Goal: Information Seeking & Learning: Learn about a topic

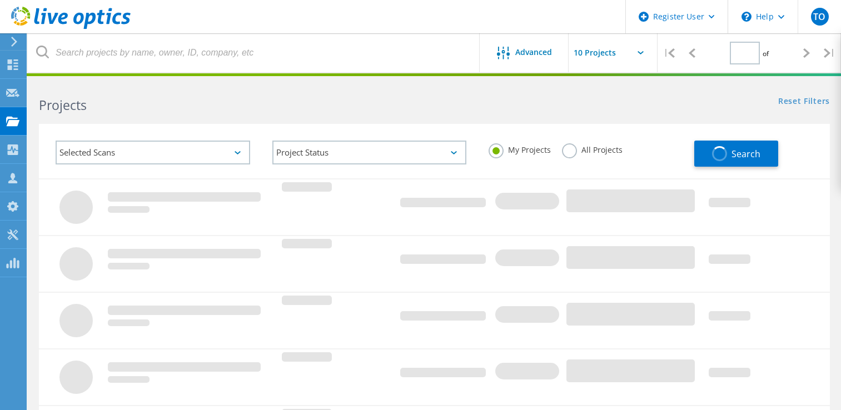
type input "1"
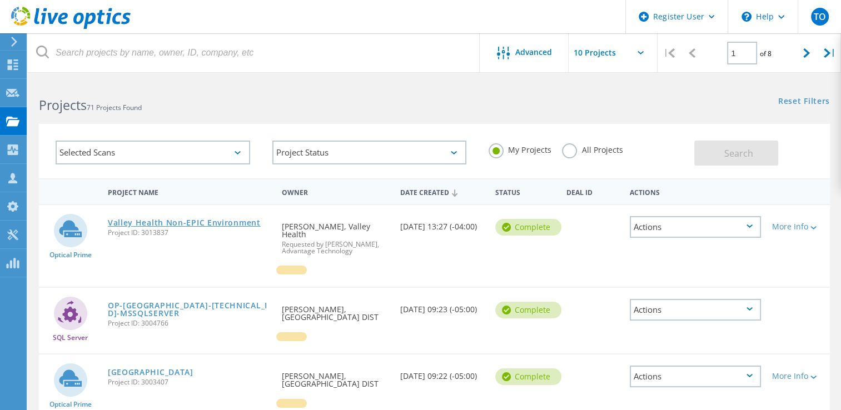
click at [153, 224] on link "Valley Health Non-EPIC Environment" at bounding box center [184, 223] width 153 height 8
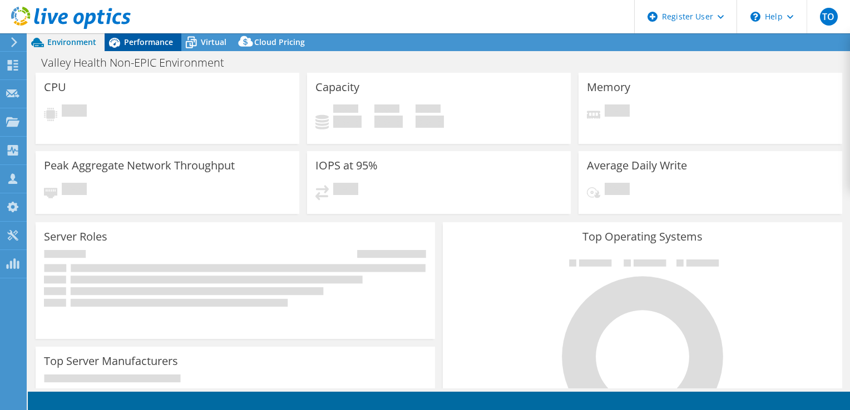
select select "USD"
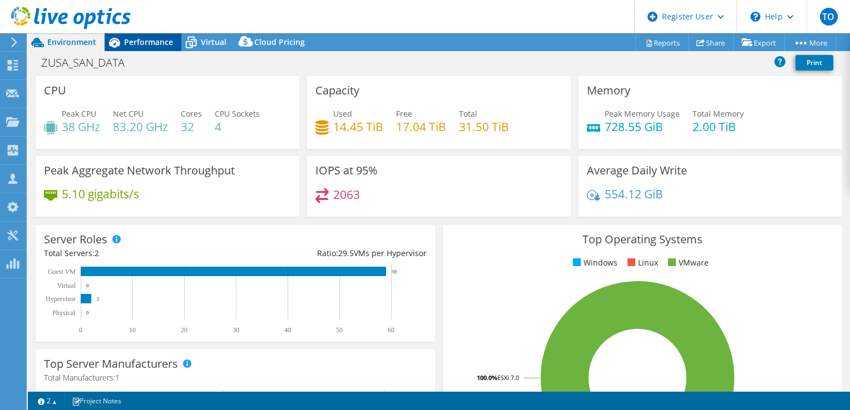
click at [134, 41] on span "Performance" at bounding box center [148, 42] width 49 height 11
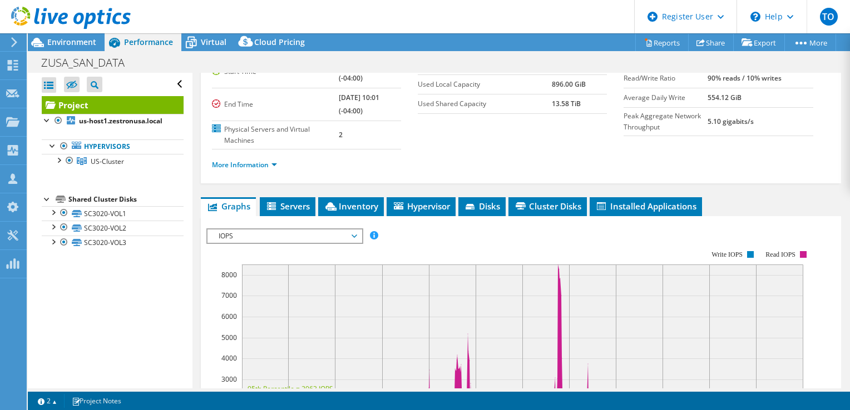
scroll to position [167, 0]
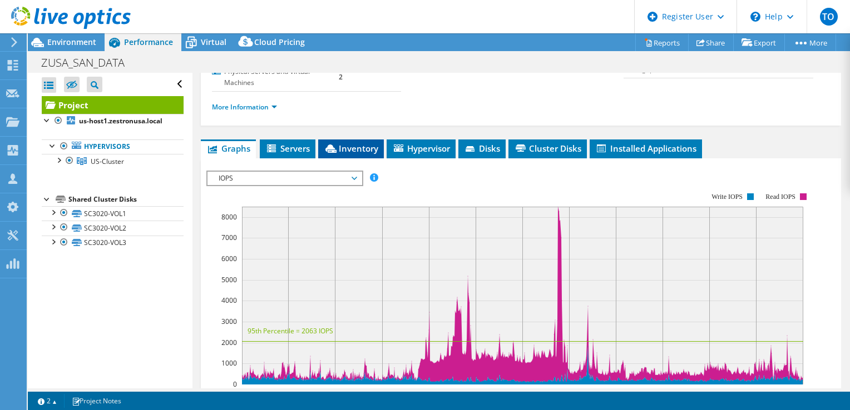
click at [364, 143] on span "Inventory" at bounding box center [351, 148] width 54 height 11
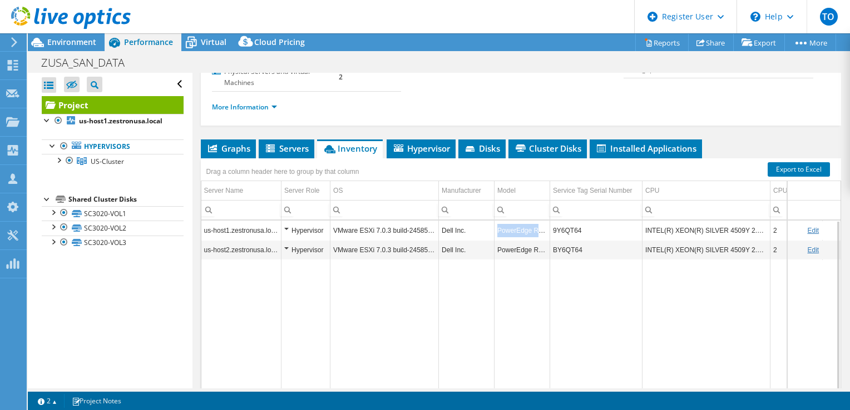
copy td "PowerEdge R760"
drag, startPoint x: 495, startPoint y: 229, endPoint x: 546, endPoint y: 227, distance: 50.6
click at [546, 227] on td "PowerEdge R760" at bounding box center [522, 230] width 56 height 19
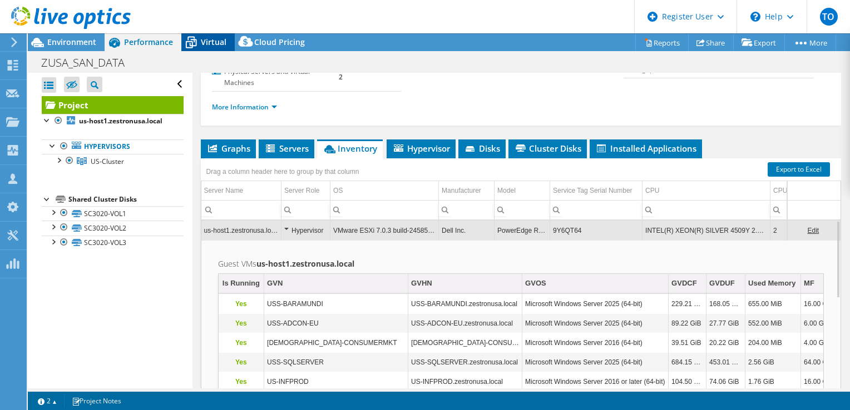
click at [221, 48] on div "Virtual" at bounding box center [207, 42] width 53 height 18
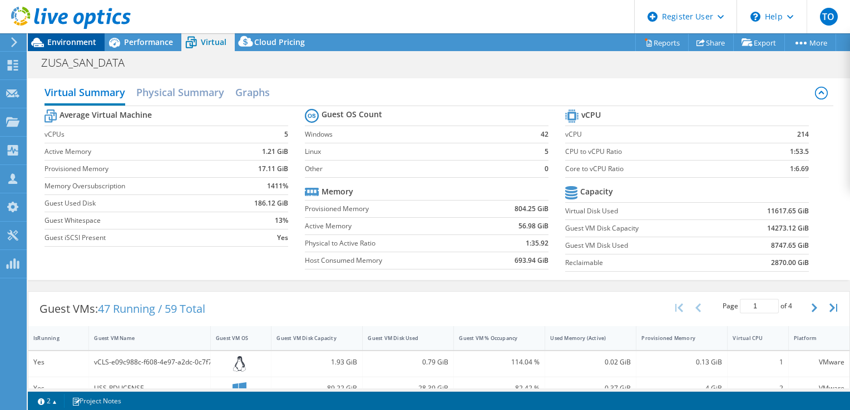
click at [60, 41] on span "Environment" at bounding box center [71, 42] width 49 height 11
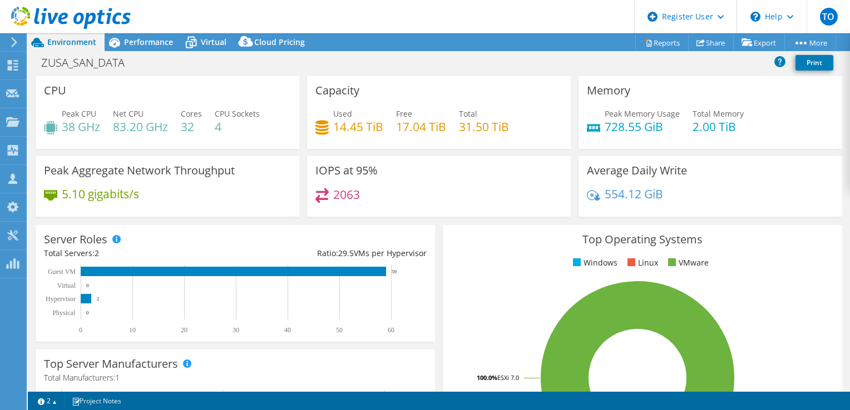
click at [147, 49] on div "Performance" at bounding box center [143, 42] width 77 height 18
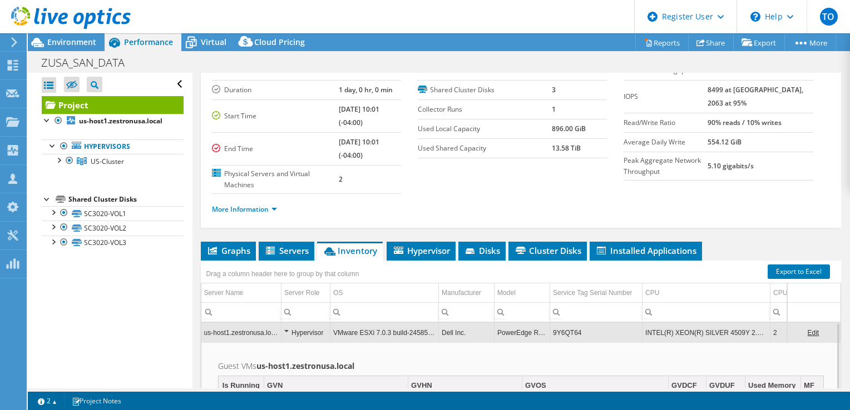
scroll to position [0, 0]
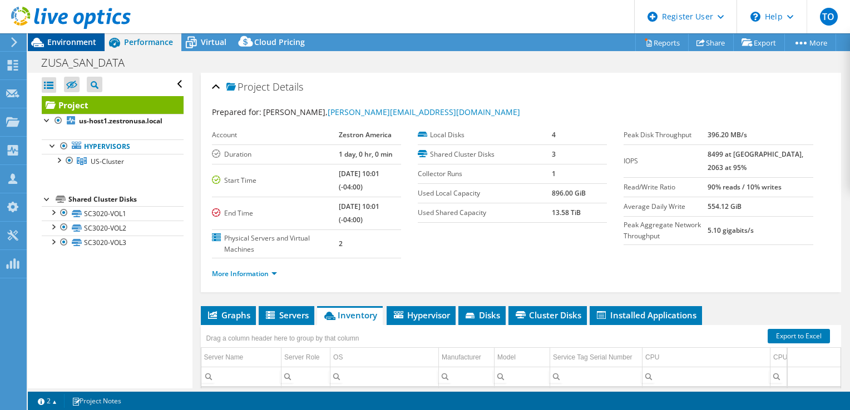
click at [63, 41] on span "Environment" at bounding box center [71, 42] width 49 height 11
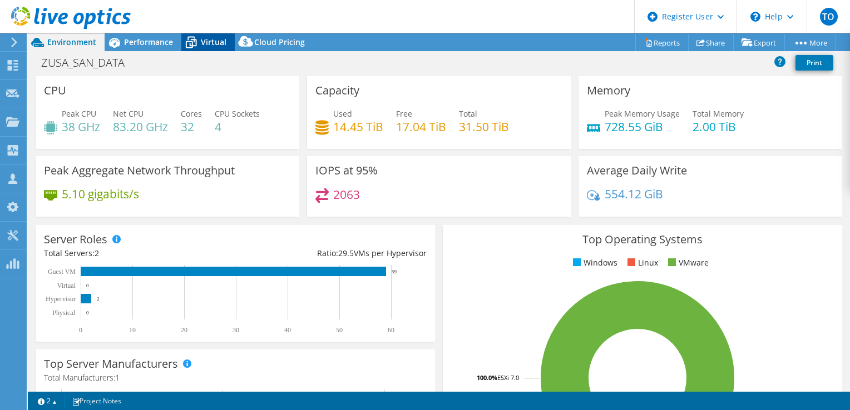
click at [205, 48] on div "Virtual" at bounding box center [207, 42] width 53 height 18
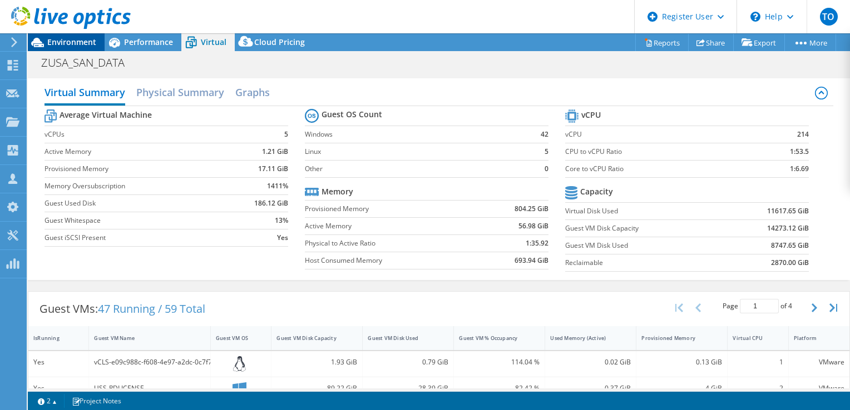
click at [90, 43] on span "Environment" at bounding box center [71, 42] width 49 height 11
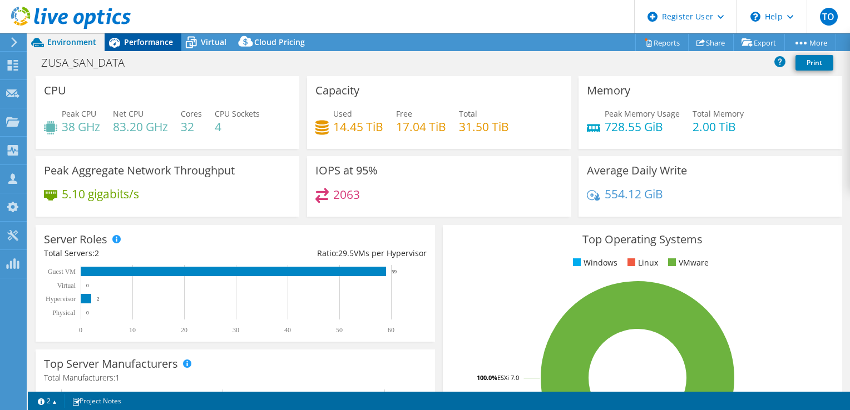
click at [155, 48] on div "Performance" at bounding box center [143, 42] width 77 height 18
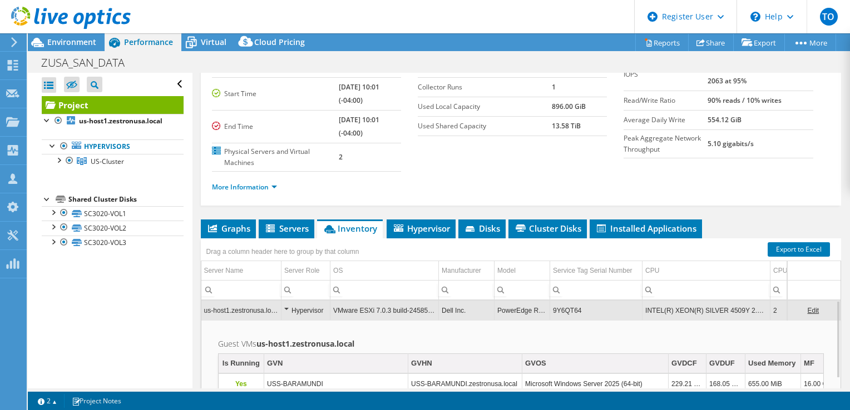
scroll to position [167, 0]
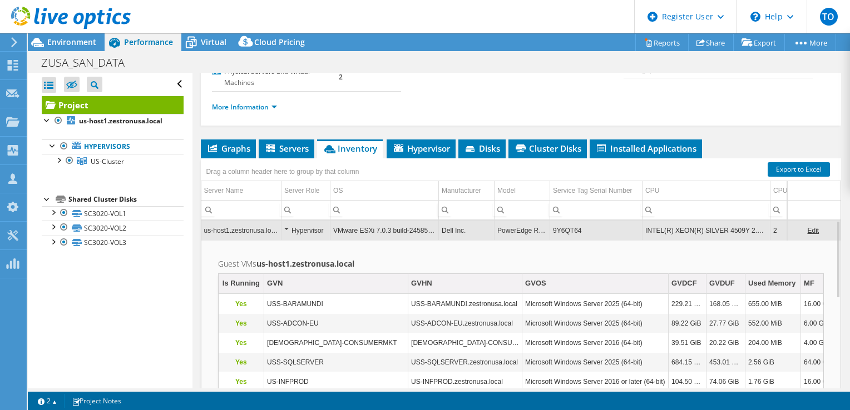
click at [382, 231] on td "VMware ESXi 7.0.3 build-24585291" at bounding box center [384, 230] width 108 height 19
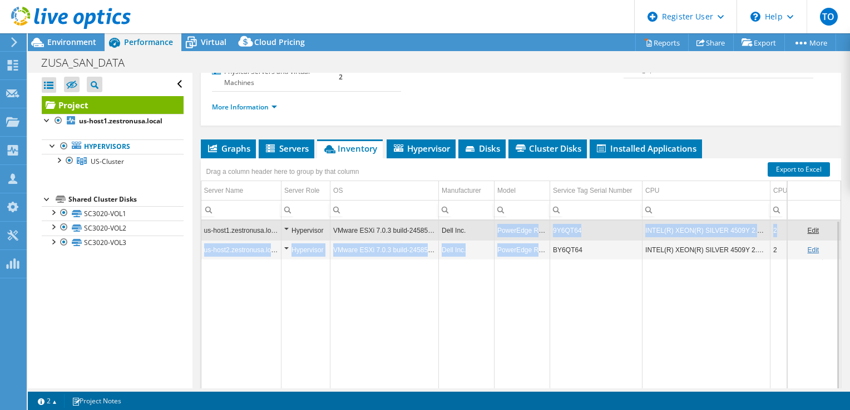
drag, startPoint x: 492, startPoint y: 225, endPoint x: 546, endPoint y: 249, distance: 58.8
click at [546, 249] on tbody "us-host1.zestronusa.local Hypervisor VMware ESXi 7.0.3 build-24585291 Dell Inc.…" at bounding box center [614, 308] width 827 height 174
click at [49, 250] on link "SC3020-VOL3" at bounding box center [113, 243] width 142 height 14
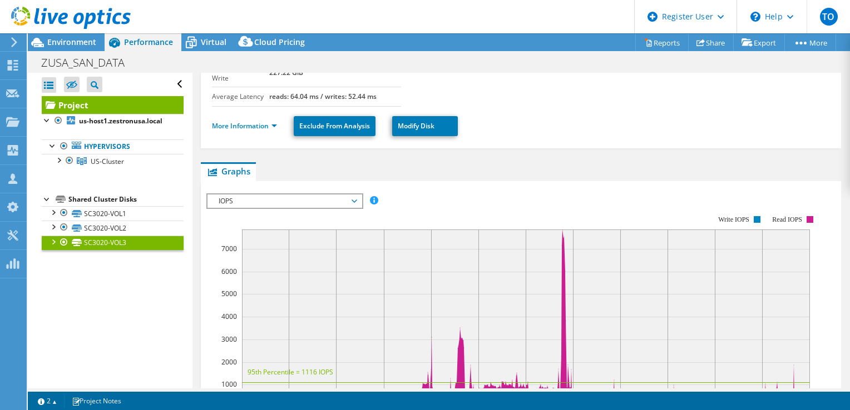
click at [51, 247] on div at bounding box center [52, 241] width 11 height 11
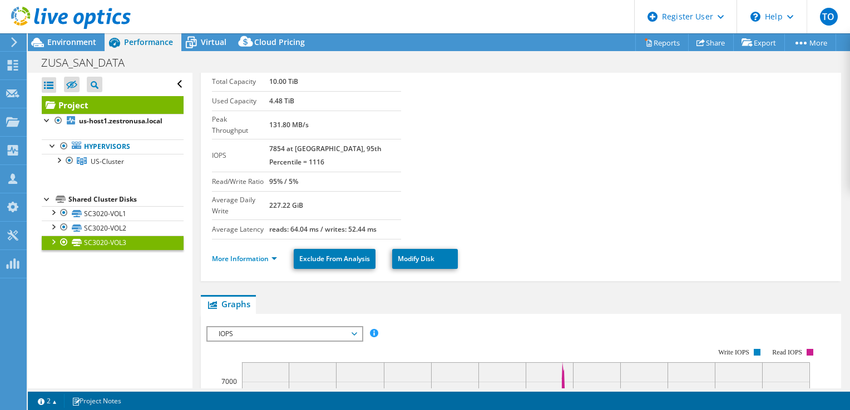
scroll to position [0, 0]
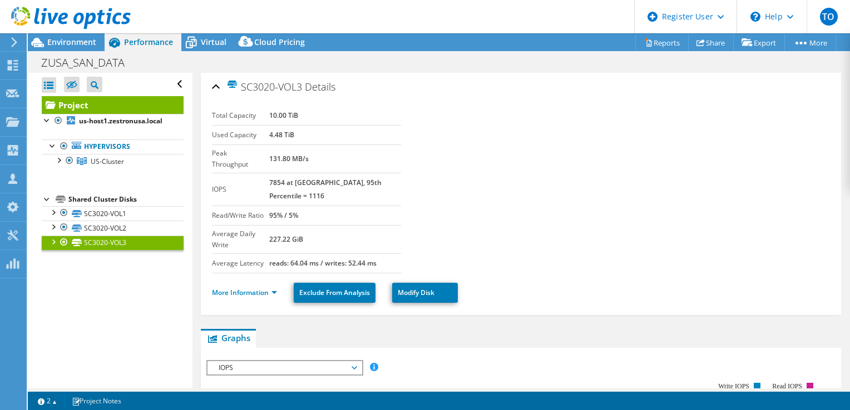
drag, startPoint x: 43, startPoint y: 39, endPoint x: 58, endPoint y: 36, distance: 14.7
click at [43, 39] on icon at bounding box center [37, 42] width 19 height 19
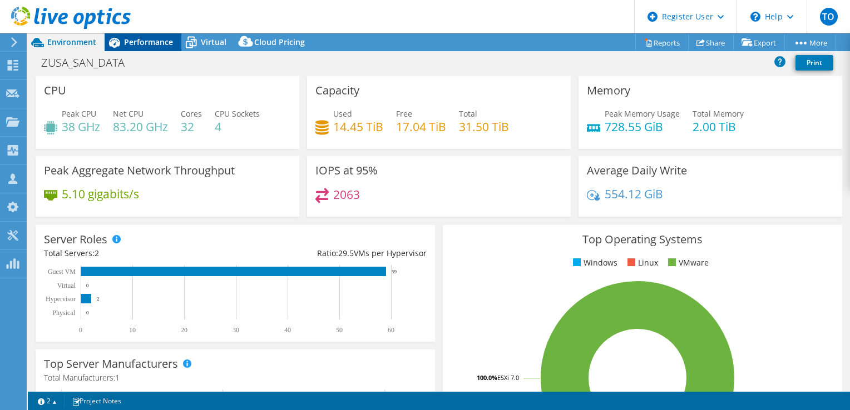
drag, startPoint x: 125, startPoint y: 39, endPoint x: 105, endPoint y: 44, distance: 20.6
click at [125, 39] on span "Performance" at bounding box center [148, 42] width 49 height 11
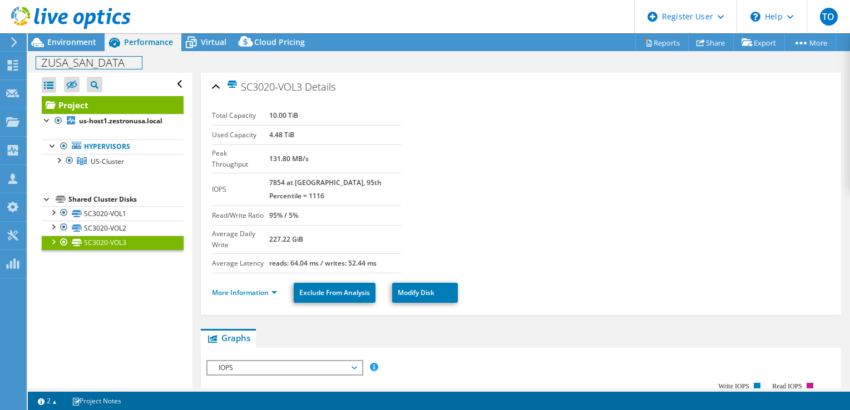
click at [82, 52] on div "ZUSA_SAN_DATA Print" at bounding box center [439, 62] width 822 height 21
click at [80, 49] on div "Environment" at bounding box center [66, 42] width 77 height 18
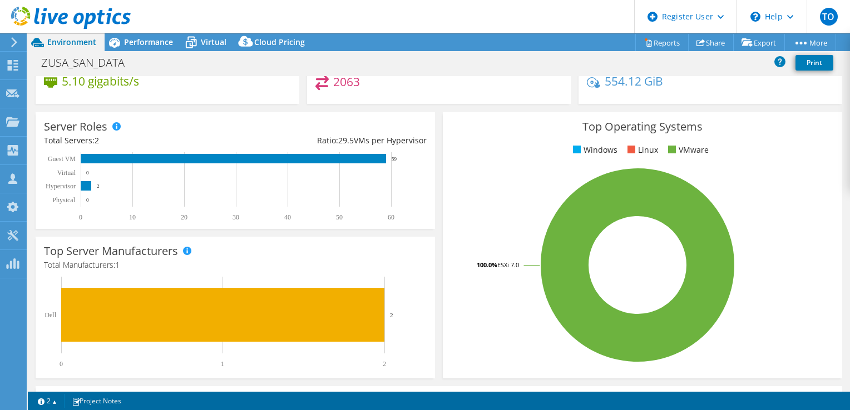
scroll to position [56, 0]
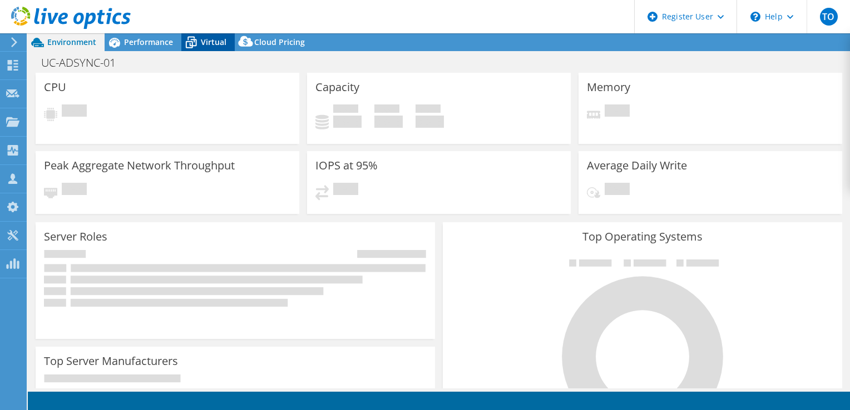
select select "USD"
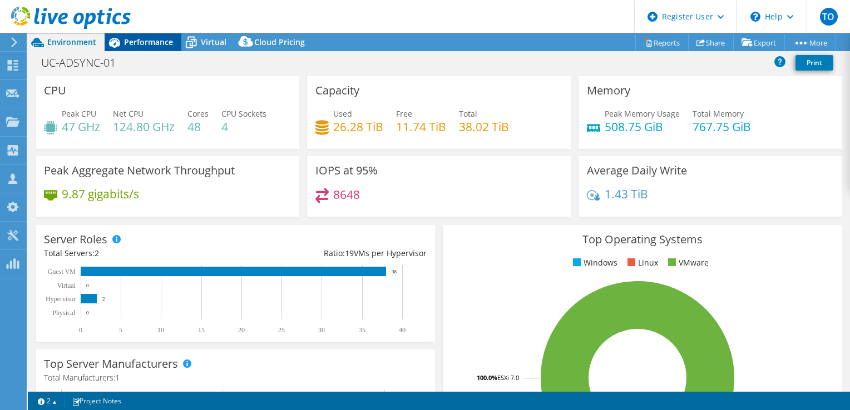
click at [170, 46] on span "Performance" at bounding box center [148, 42] width 49 height 11
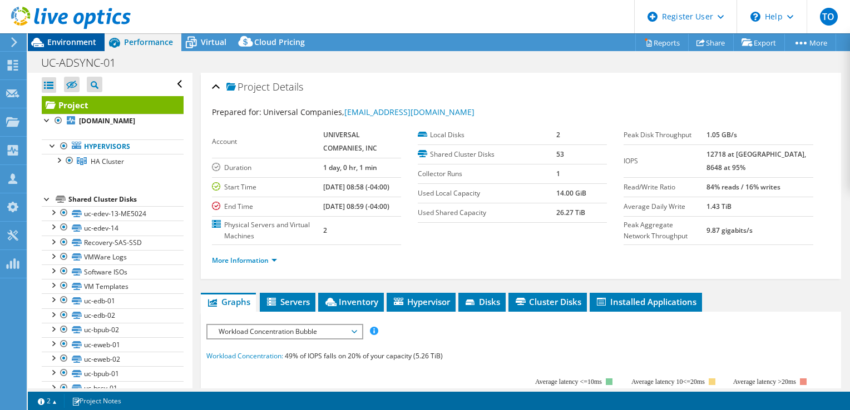
click at [82, 49] on div "Environment" at bounding box center [66, 42] width 77 height 18
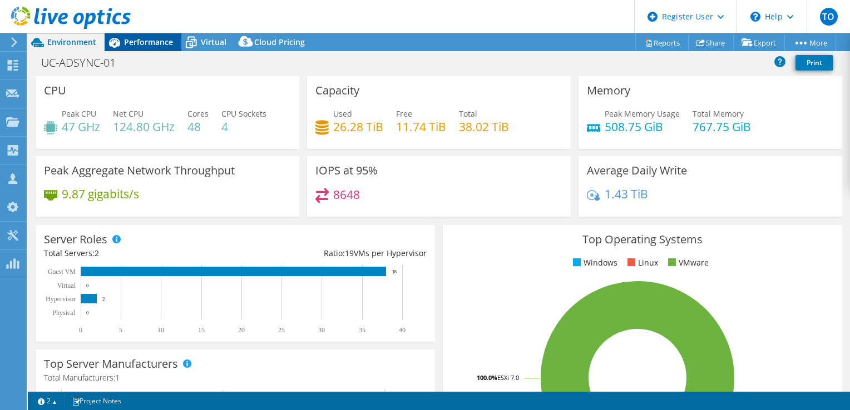
click at [164, 37] on span "Performance" at bounding box center [148, 42] width 49 height 11
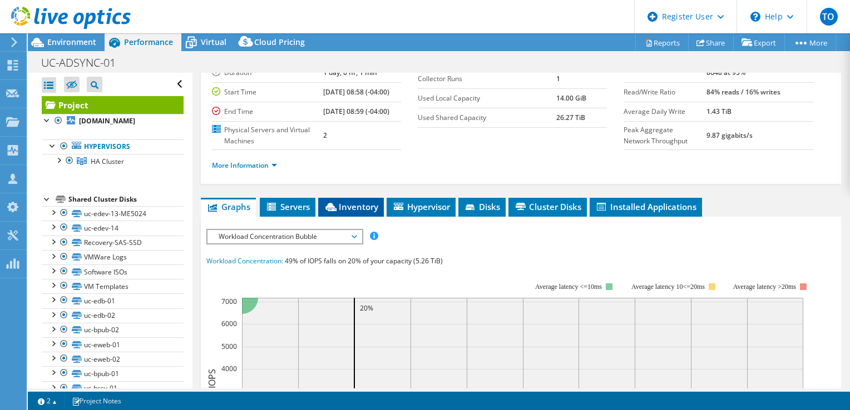
scroll to position [111, 0]
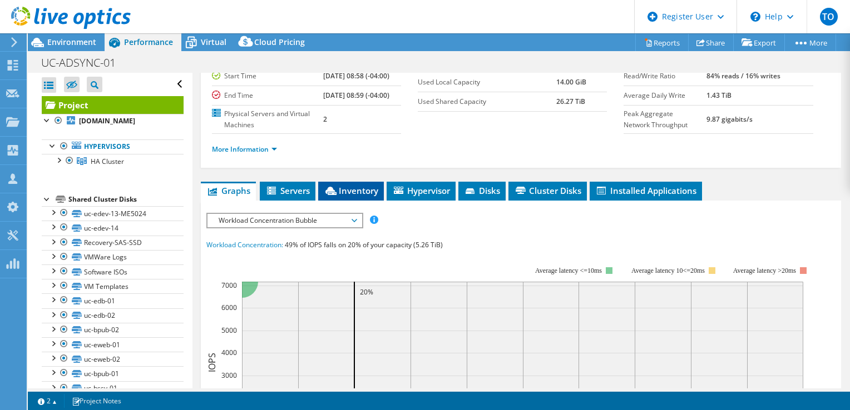
click at [349, 201] on li "Inventory" at bounding box center [351, 191] width 66 height 19
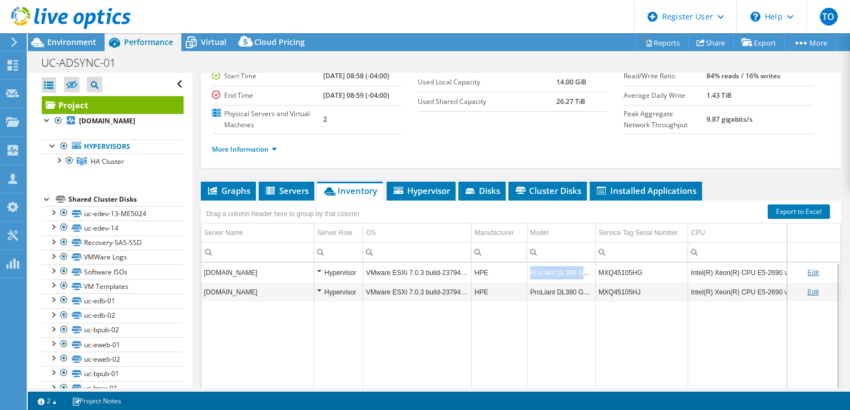
drag, startPoint x: 527, startPoint y: 301, endPoint x: 592, endPoint y: 301, distance: 64.5
click at [592, 283] on td "ProLiant DL380 Gen9" at bounding box center [561, 272] width 68 height 19
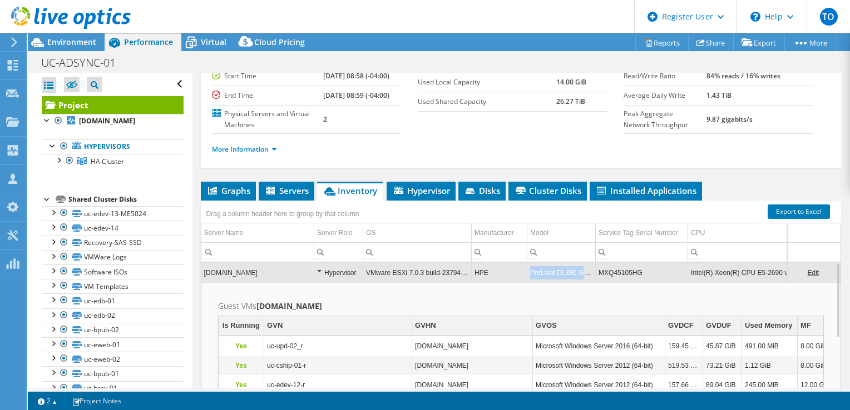
drag, startPoint x: 593, startPoint y: 299, endPoint x: 532, endPoint y: 294, distance: 61.4
click at [532, 283] on td "ProLiant DL380 Gen9" at bounding box center [561, 272] width 68 height 19
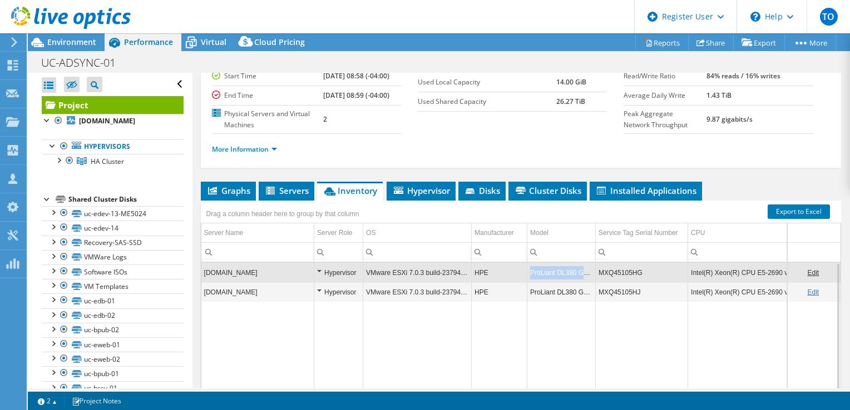
copy td "ProLiant DL380 Gen9"
drag, startPoint x: 528, startPoint y: 295, endPoint x: 593, endPoint y: 300, distance: 65.8
click at [593, 283] on td "ProLiant DL380 Gen9" at bounding box center [561, 272] width 68 height 19
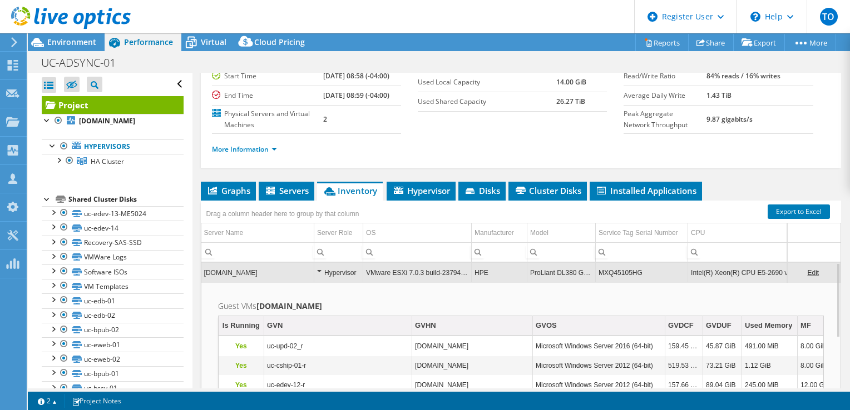
click at [280, 283] on td "uc-vmw-01.universalcompanies.com" at bounding box center [257, 272] width 113 height 19
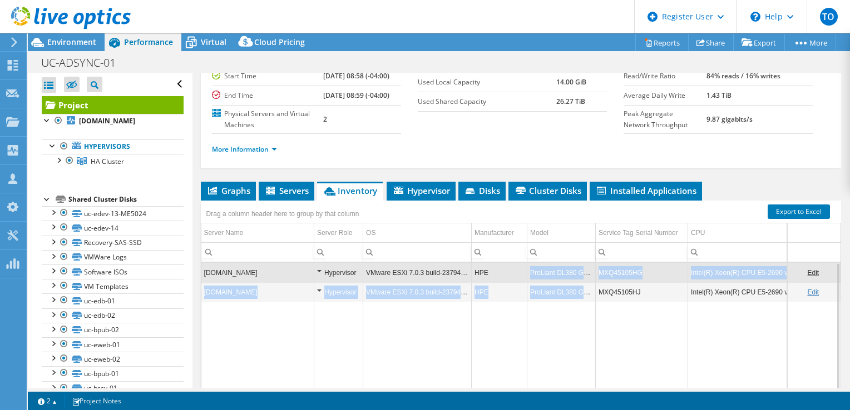
drag, startPoint x: 531, startPoint y: 293, endPoint x: 594, endPoint y: 319, distance: 67.8
click at [594, 319] on tbody "uc-vmw-01.universalcompanies.com Hypervisor VMware ESXi 7.0.3 build-23794027 HP…" at bounding box center [655, 350] width 908 height 174
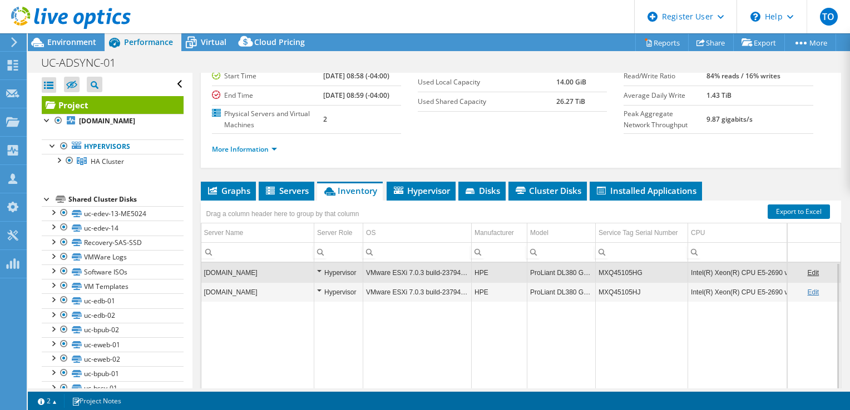
click at [567, 341] on td "Data grid" at bounding box center [561, 369] width 68 height 135
drag, startPoint x: 596, startPoint y: 319, endPoint x: 530, endPoint y: 319, distance: 65.6
click at [530, 302] on tr "uc-vmw-02.universalcompanies.com Hypervisor VMware ESXi 7.0.3 build-23794027 HP…" at bounding box center [655, 292] width 908 height 19
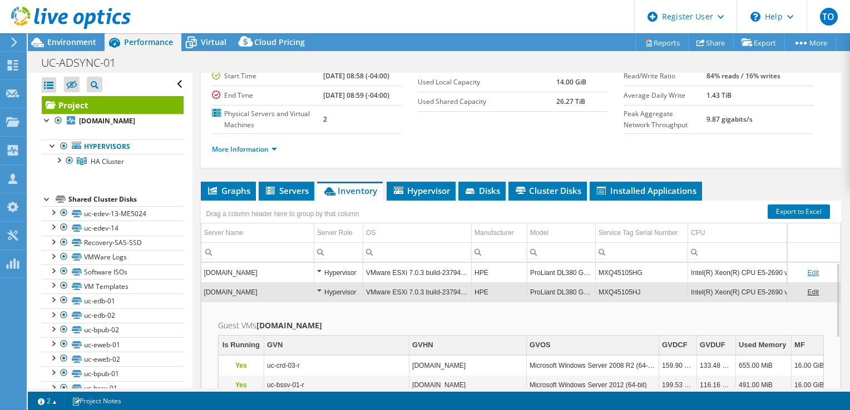
click at [556, 302] on td "ProLiant DL380 Gen9" at bounding box center [561, 292] width 68 height 19
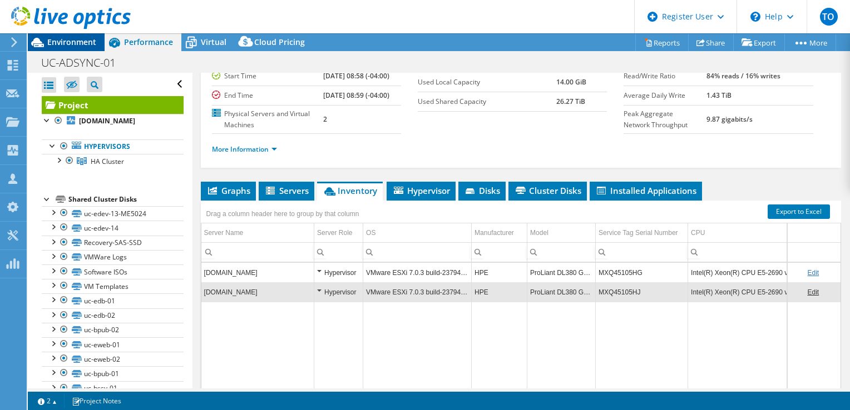
click at [80, 39] on span "Environment" at bounding box center [71, 42] width 49 height 11
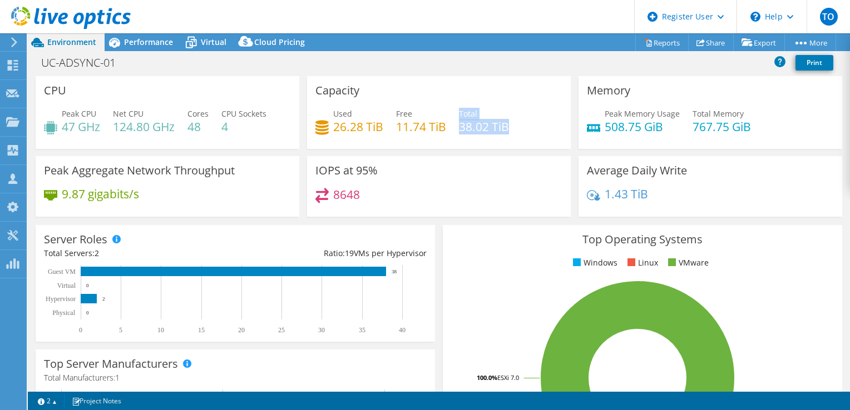
drag, startPoint x: 518, startPoint y: 131, endPoint x: 454, endPoint y: 132, distance: 63.4
click at [454, 132] on div "Used 26.28 TiB Free 11.74 TiB Total 38.02 TiB" at bounding box center [438, 126] width 247 height 36
click at [540, 82] on div "Capacity Used 26.28 TiB Free 11.74 TiB Total 38.02 TiB" at bounding box center [439, 112] width 264 height 73
drag, startPoint x: 333, startPoint y: 125, endPoint x: 348, endPoint y: 126, distance: 15.1
click at [348, 126] on h4 "26.28 TiB" at bounding box center [358, 127] width 50 height 12
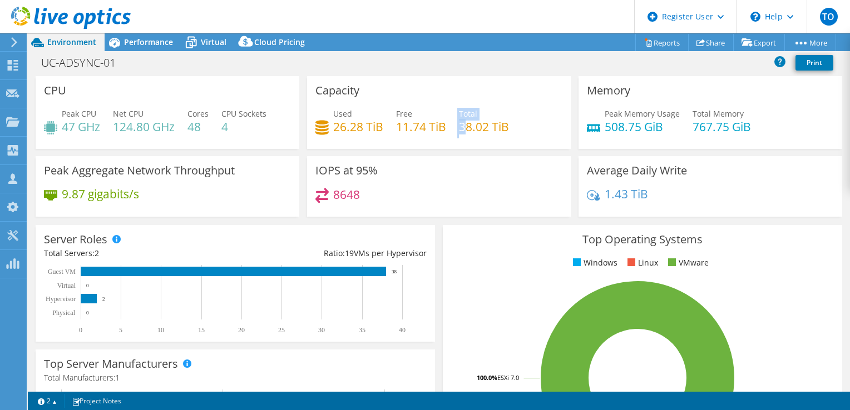
drag, startPoint x: 348, startPoint y: 126, endPoint x: 462, endPoint y: 133, distance: 114.2
click at [462, 133] on div "Used 26.28 TiB Free 11.74 TiB Total 38.02 TiB" at bounding box center [438, 126] width 247 height 36
click at [500, 132] on h4 "38.02 TiB" at bounding box center [484, 127] width 50 height 12
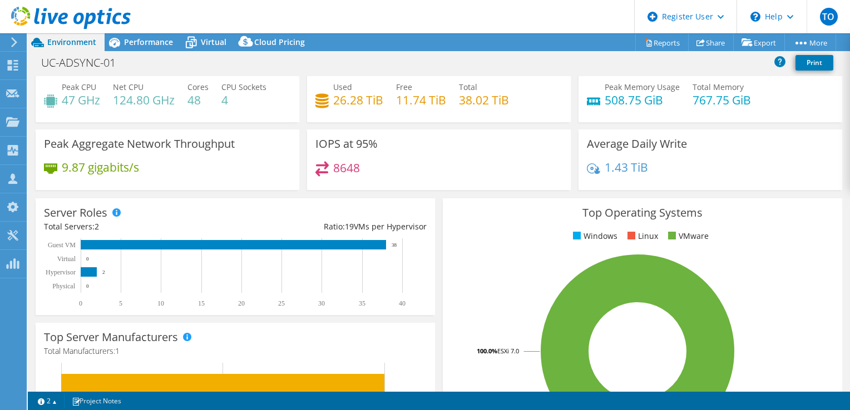
scroll to position [0, 0]
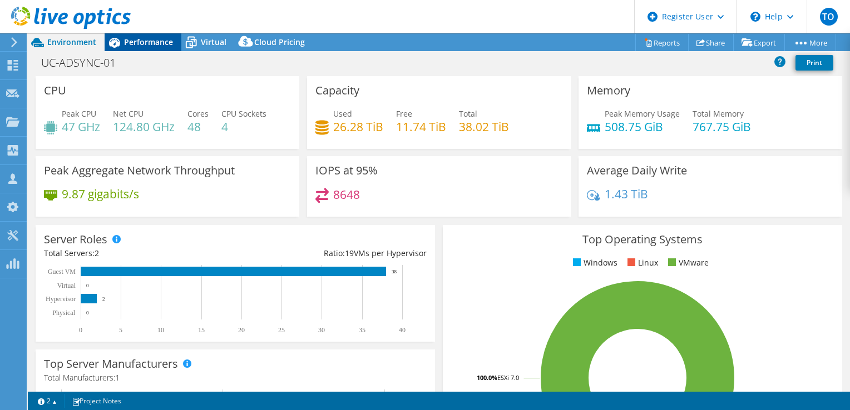
click at [153, 38] on span "Performance" at bounding box center [148, 42] width 49 height 11
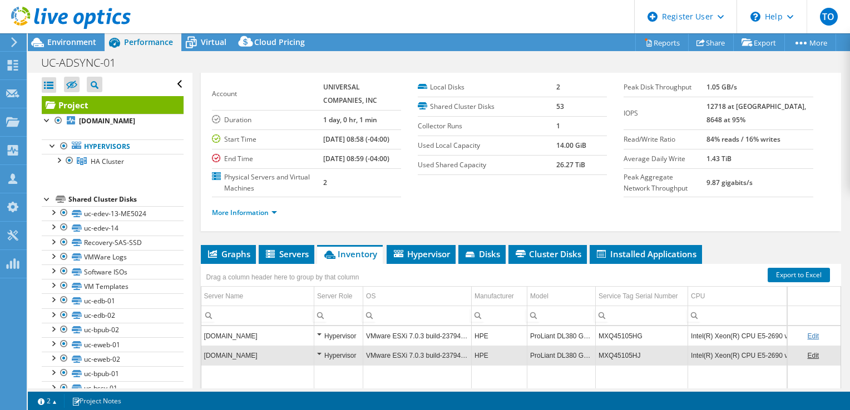
scroll to position [167, 0]
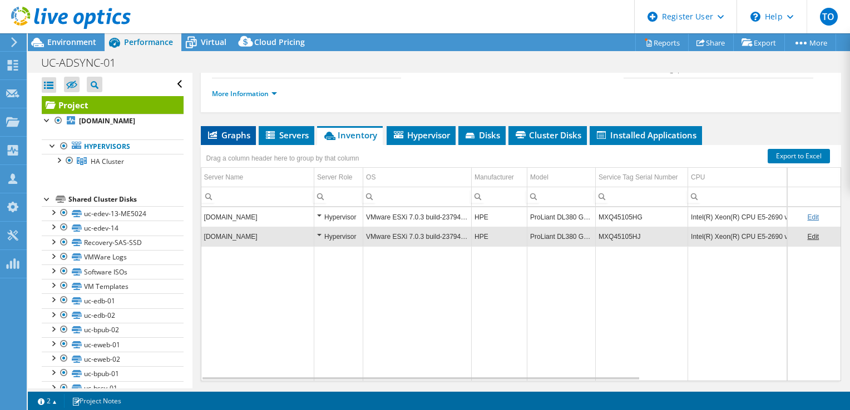
click at [239, 141] on span "Graphs" at bounding box center [228, 135] width 44 height 11
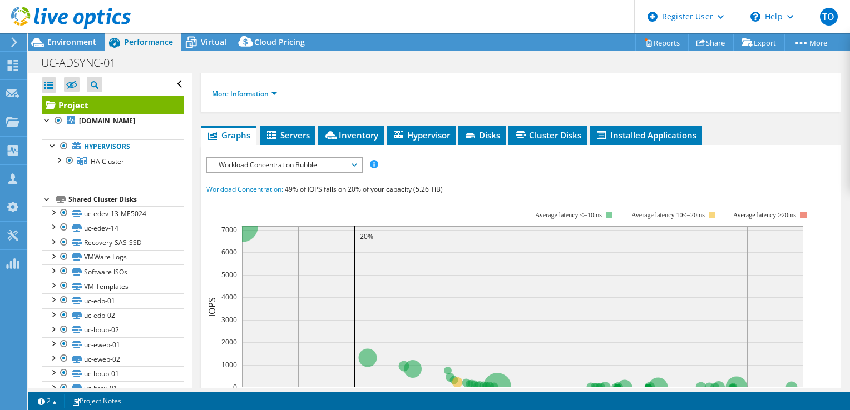
click at [245, 181] on div "IOPS Disk Throughput IO Size Latency Queue Depth CPU Percentage Memory Page Fau…" at bounding box center [520, 360] width 629 height 417
click at [246, 172] on span "Workload Concentration Bubble" at bounding box center [284, 164] width 143 height 13
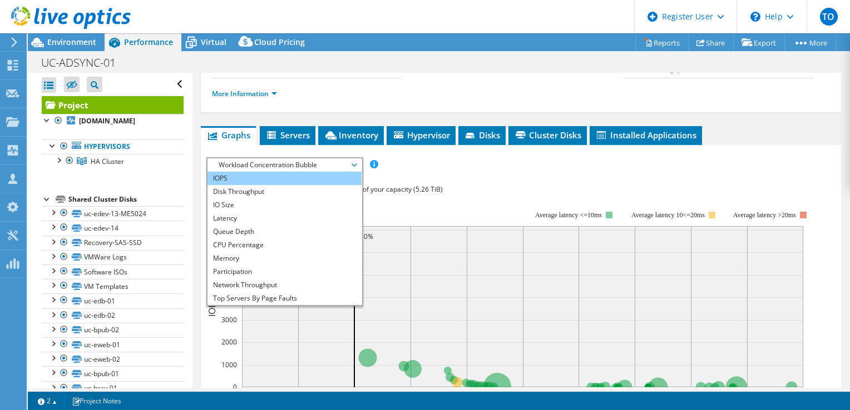
click at [241, 185] on li "IOPS" at bounding box center [284, 178] width 154 height 13
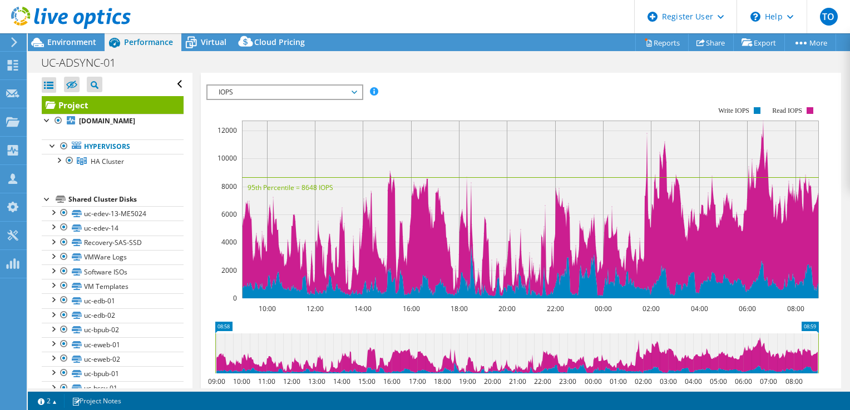
scroll to position [222, 0]
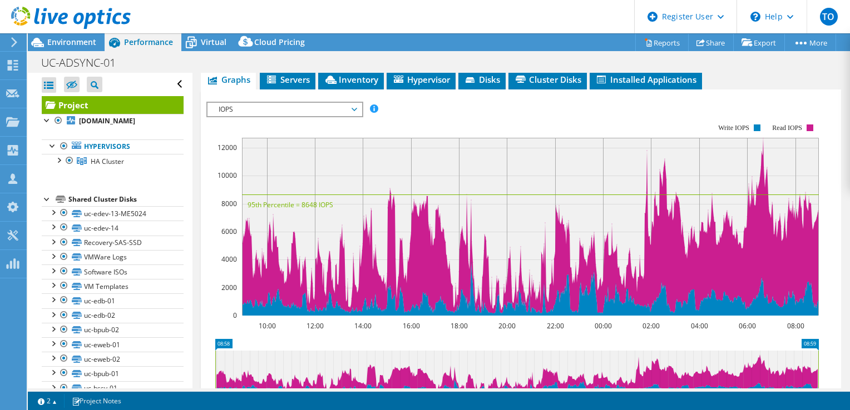
click at [267, 116] on span "IOPS" at bounding box center [284, 109] width 143 height 13
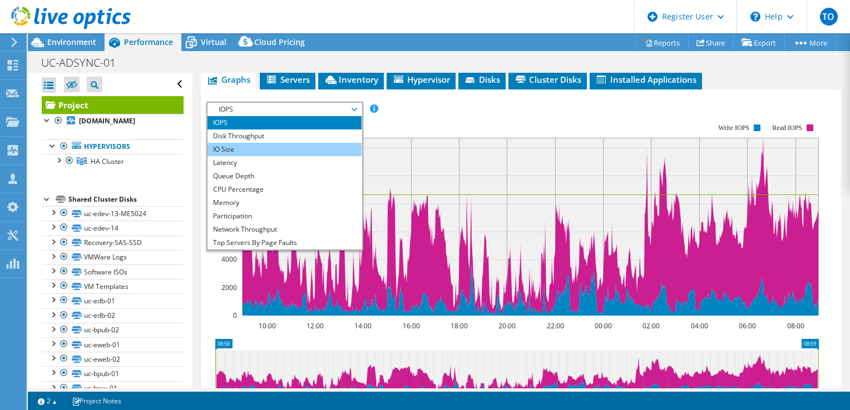
click at [254, 156] on li "IO Size" at bounding box center [284, 149] width 154 height 13
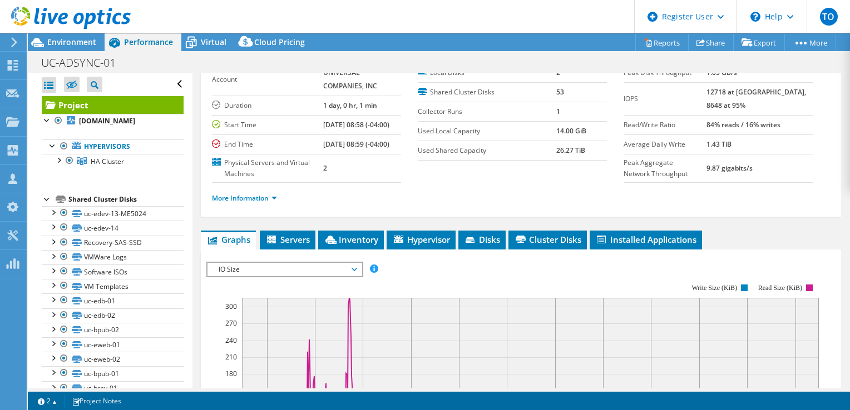
scroll to position [56, 0]
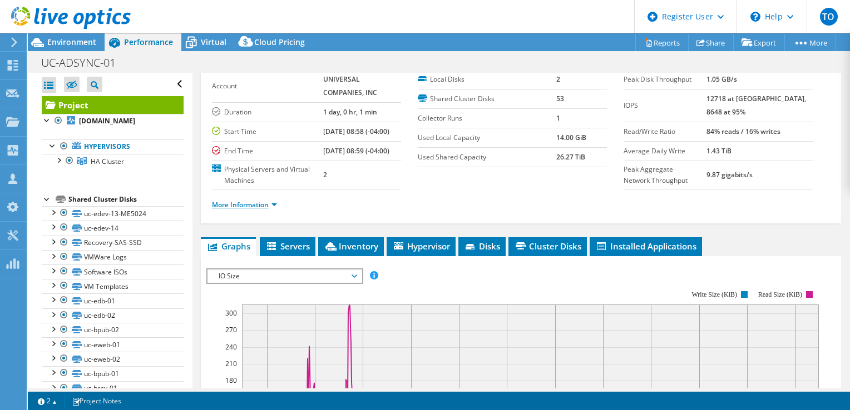
click at [264, 210] on link "More Information" at bounding box center [244, 204] width 65 height 9
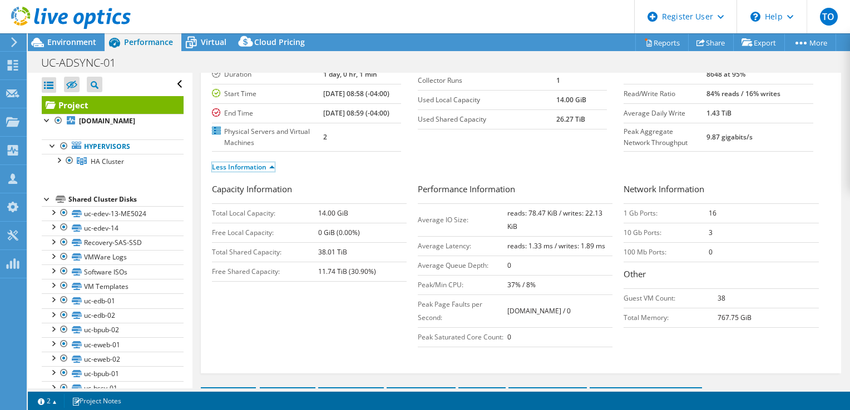
scroll to position [111, 0]
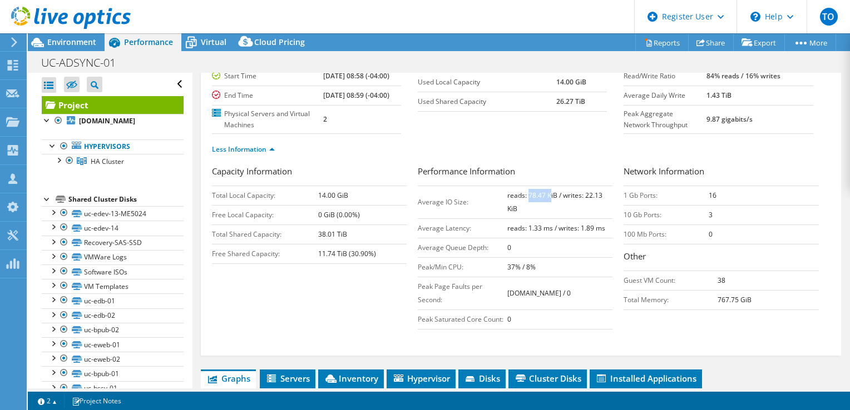
drag, startPoint x: 514, startPoint y: 221, endPoint x: 534, endPoint y: 223, distance: 20.7
click at [534, 214] on b "reads: 78.47 KiB / writes: 22.13 KiB" at bounding box center [554, 202] width 95 height 23
drag, startPoint x: 534, startPoint y: 223, endPoint x: 586, endPoint y: 226, distance: 51.8
click at [586, 219] on td "reads: 78.47 KiB / writes: 22.13 KiB" at bounding box center [560, 202] width 106 height 33
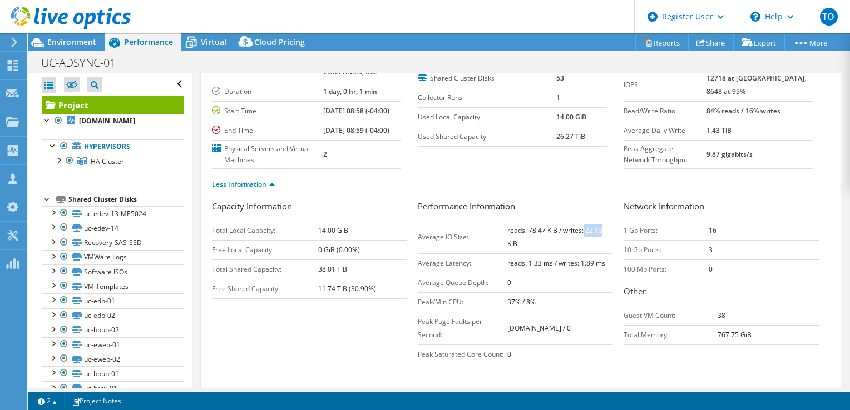
scroll to position [56, 0]
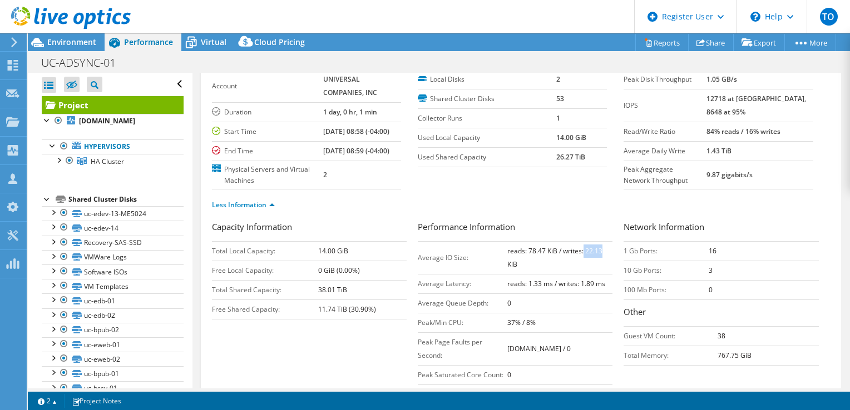
drag, startPoint x: 725, startPoint y: 133, endPoint x: 744, endPoint y: 137, distance: 19.2
click at [741, 135] on tr "Read/Write Ratio 84% reads / 16% writes" at bounding box center [717, 131] width 189 height 19
drag, startPoint x: 744, startPoint y: 137, endPoint x: 782, endPoint y: 133, distance: 38.6
click at [780, 133] on b "84% reads / 16% writes" at bounding box center [743, 131] width 74 height 9
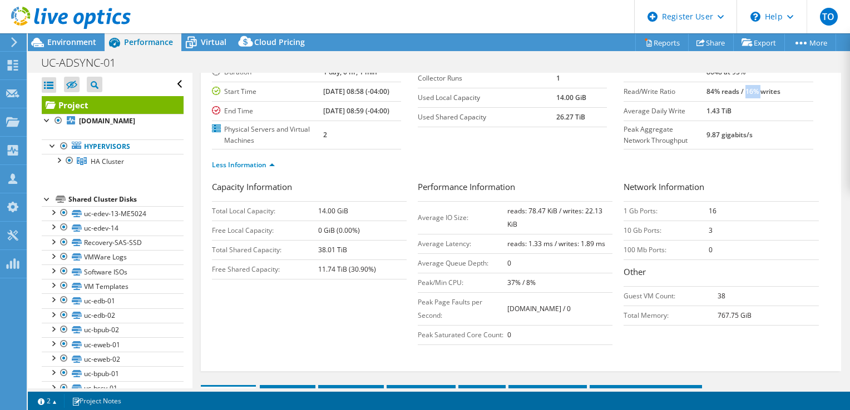
scroll to position [111, 0]
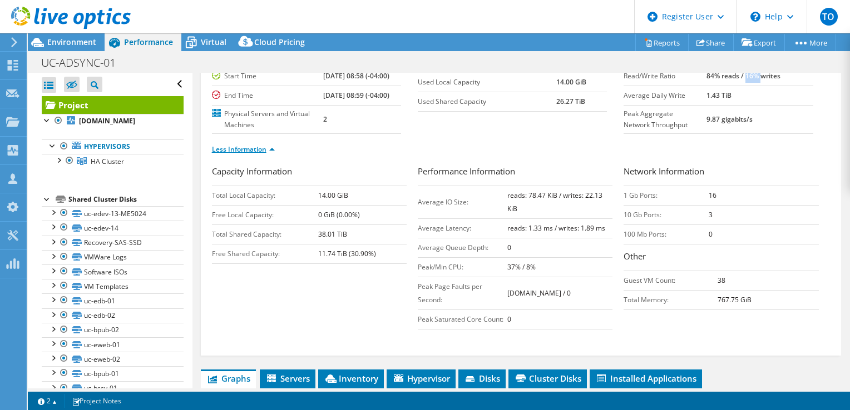
click at [262, 154] on link "Less Information" at bounding box center [243, 149] width 63 height 9
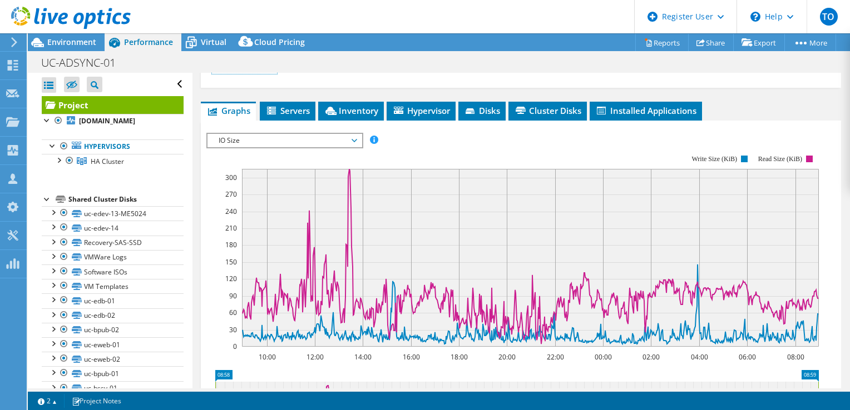
scroll to position [222, 0]
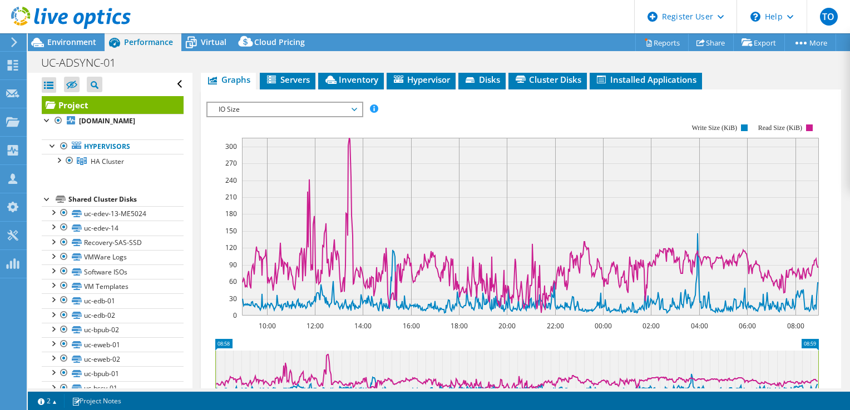
click at [248, 116] on span "IO Size" at bounding box center [284, 109] width 143 height 13
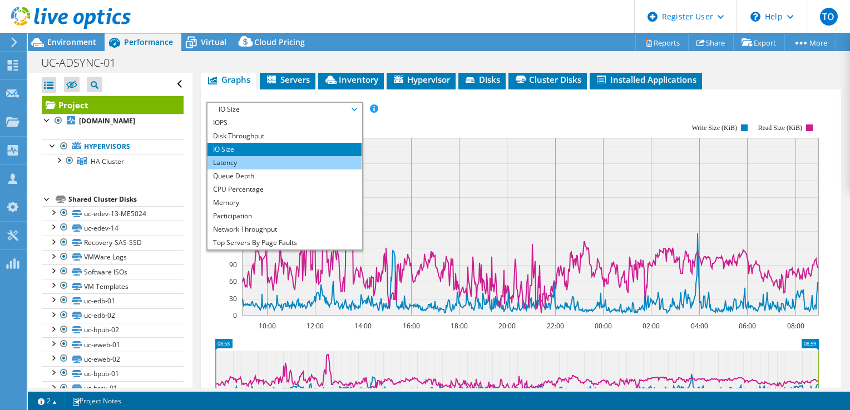
click at [245, 170] on li "Latency" at bounding box center [284, 162] width 154 height 13
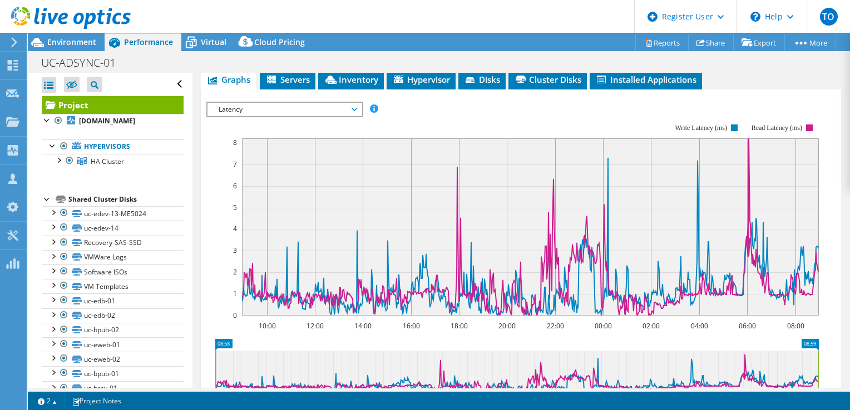
click at [345, 116] on span "Latency" at bounding box center [284, 109] width 143 height 13
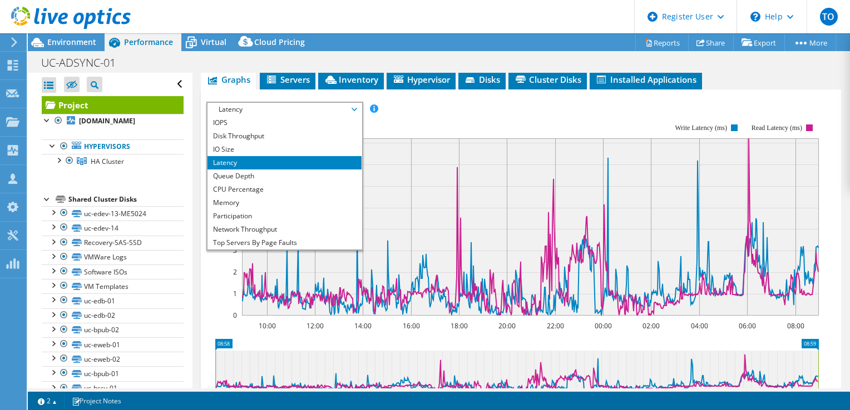
click at [330, 170] on li "Latency" at bounding box center [284, 162] width 154 height 13
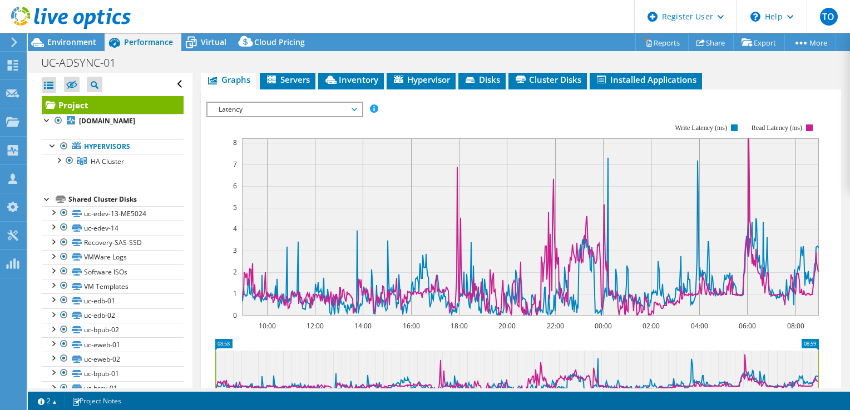
click at [338, 116] on span "Latency" at bounding box center [284, 109] width 143 height 13
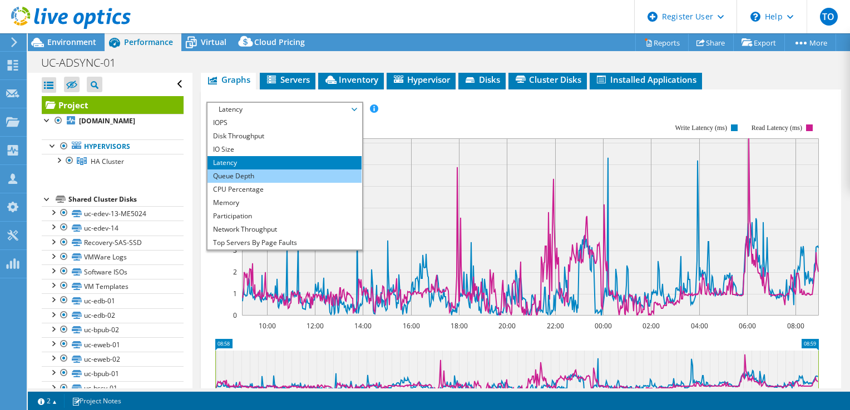
click at [265, 183] on li "Queue Depth" at bounding box center [284, 176] width 154 height 13
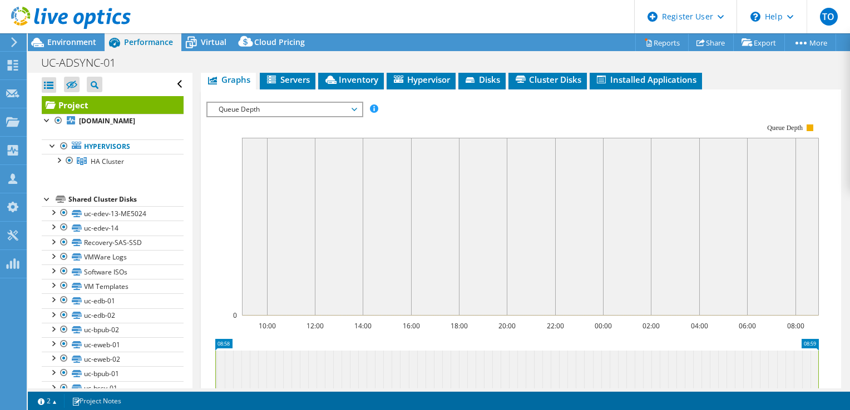
click at [269, 116] on span "Queue Depth" at bounding box center [284, 109] width 143 height 13
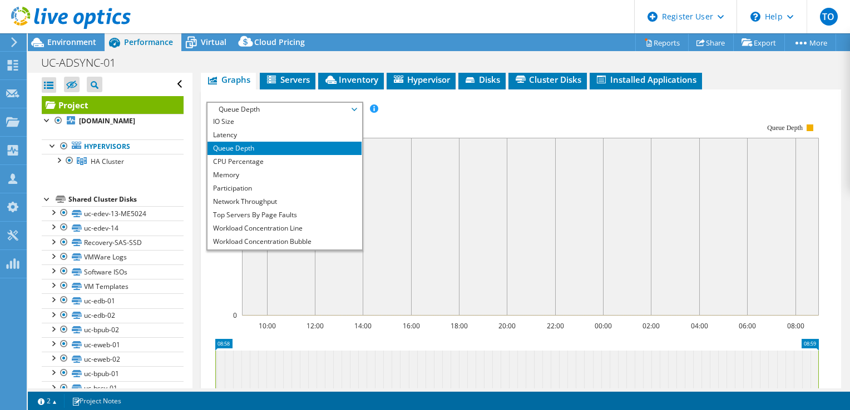
scroll to position [40, 0]
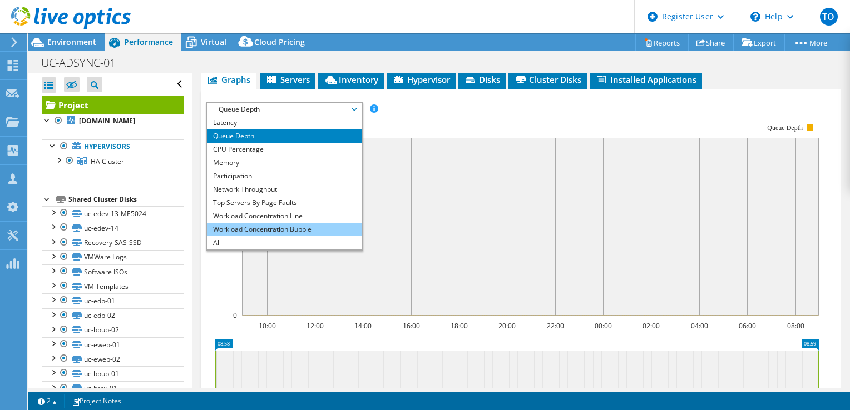
click at [274, 236] on li "Workload Concentration Bubble" at bounding box center [284, 229] width 154 height 13
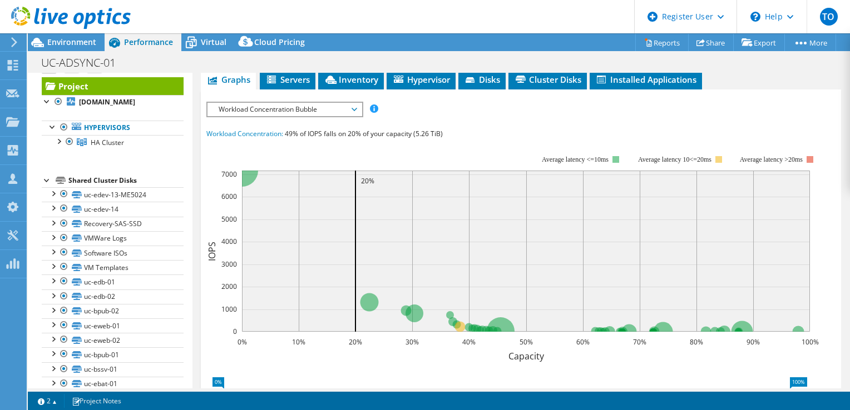
scroll to position [0, 0]
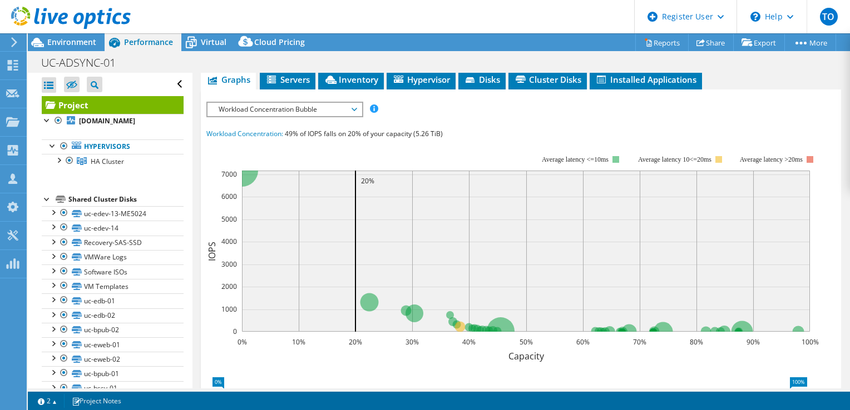
click at [44, 204] on div at bounding box center [47, 198] width 11 height 11
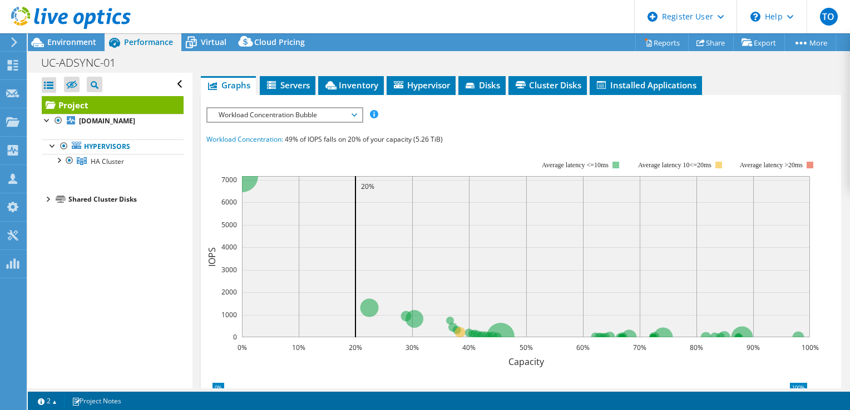
scroll to position [222, 0]
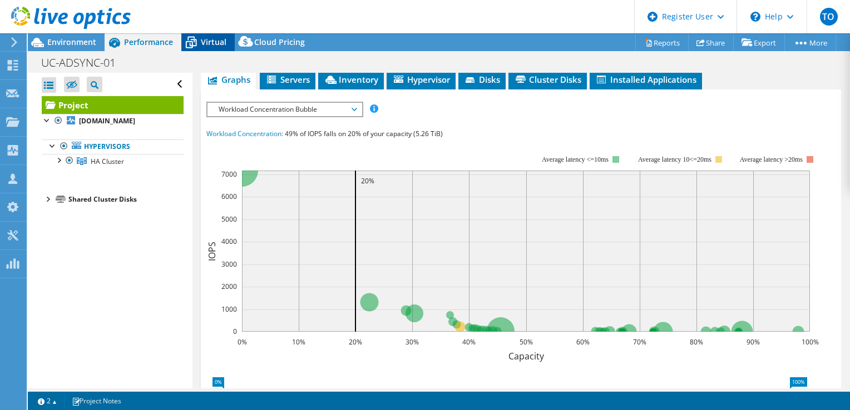
click at [207, 46] on span "Virtual" at bounding box center [214, 42] width 26 height 11
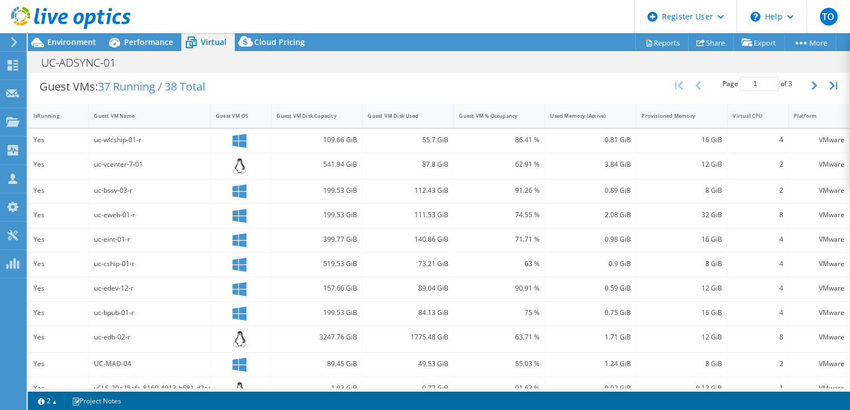
click at [403, 112] on div "Guest VM Disk Used" at bounding box center [401, 115] width 67 height 7
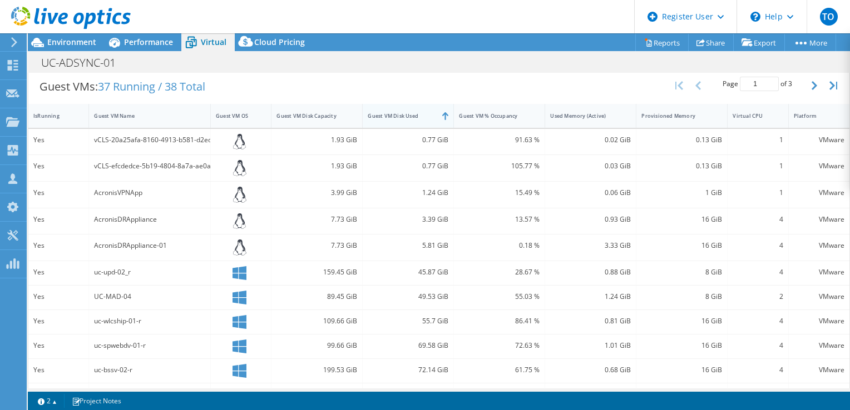
click at [421, 112] on div "Guest VM Disk Used" at bounding box center [401, 115] width 67 height 7
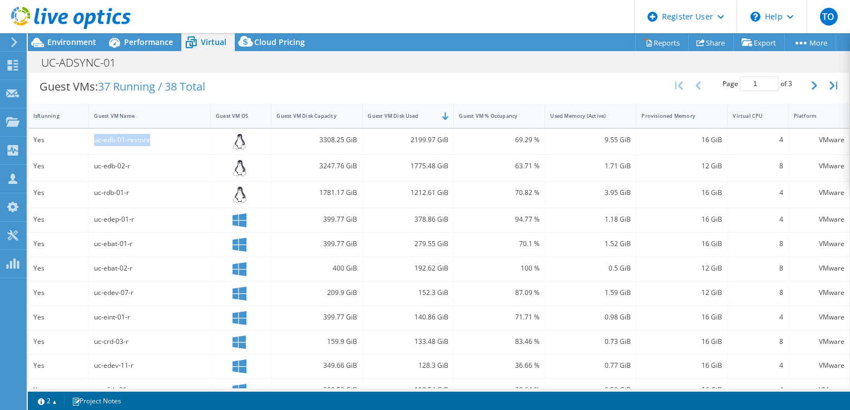
drag, startPoint x: 167, startPoint y: 132, endPoint x: 93, endPoint y: 135, distance: 73.5
click at [94, 135] on div "uc-edb-01-restore" at bounding box center [149, 140] width 111 height 12
copy div "uc-edb-01-restore"
click at [192, 137] on div "uc-edb-01-restore" at bounding box center [149, 140] width 111 height 12
drag, startPoint x: 167, startPoint y: 138, endPoint x: 98, endPoint y: 139, distance: 69.0
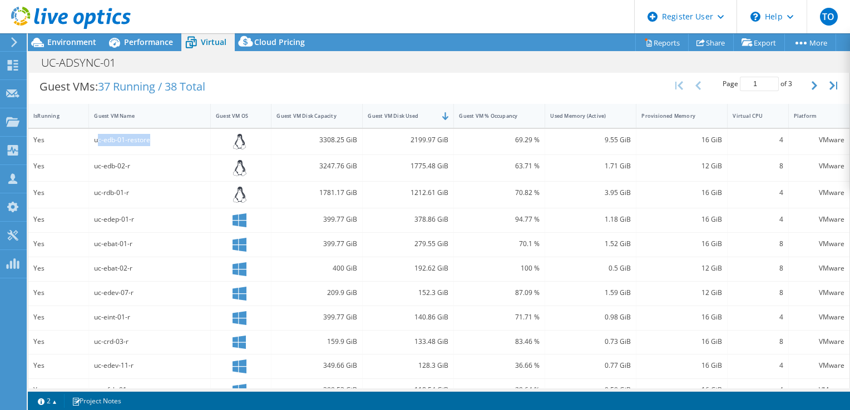
click at [98, 139] on div "uc-edb-01-restore" at bounding box center [149, 140] width 111 height 12
drag, startPoint x: 98, startPoint y: 139, endPoint x: 95, endPoint y: 165, distance: 25.9
click at [95, 165] on div "uc-edb-02-r" at bounding box center [149, 166] width 111 height 12
copy div "uc-edb-02-r"
click at [147, 136] on div "uc-edb-01-restore" at bounding box center [149, 140] width 111 height 12
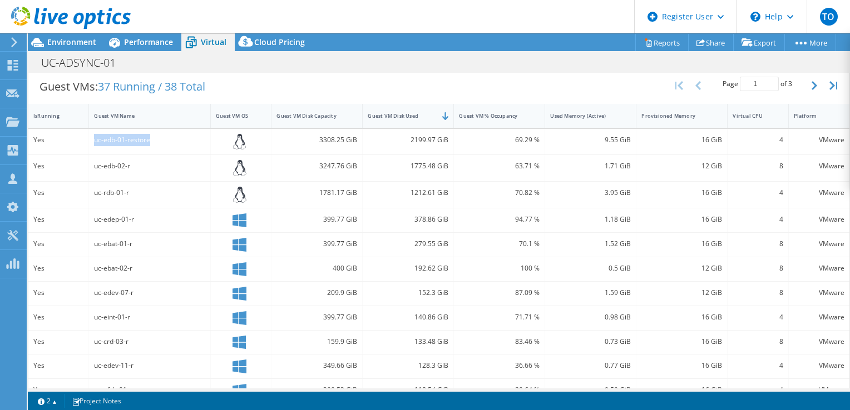
drag, startPoint x: 155, startPoint y: 137, endPoint x: 78, endPoint y: 138, distance: 76.2
click at [78, 138] on div "Yes uc-edb-01-restore 3308.25 GiB 2199.97 GiB 69.29 % 9.55 GiB 16 GiB 4 VMware" at bounding box center [438, 142] width 821 height 26
drag, startPoint x: 133, startPoint y: 158, endPoint x: 91, endPoint y: 158, distance: 42.3
click at [91, 158] on div "uc-edb-02-r" at bounding box center [150, 168] width 122 height 26
copy div "uc-edb-02-r"
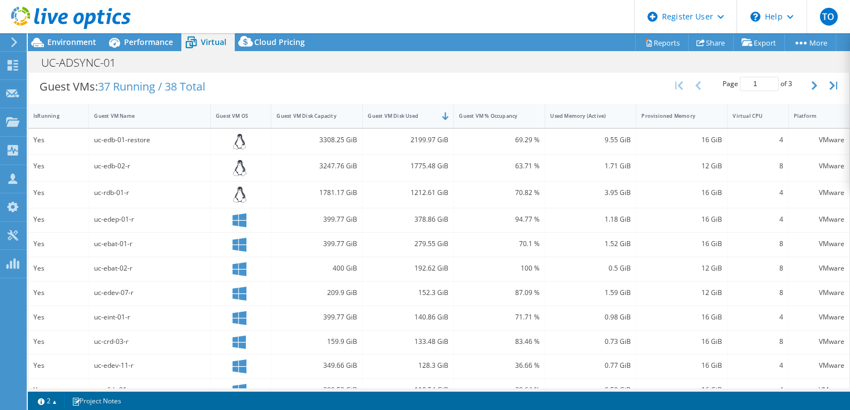
click at [130, 197] on div "uc-rdb-01-r" at bounding box center [150, 195] width 122 height 26
drag, startPoint x: 133, startPoint y: 192, endPoint x: 95, endPoint y: 184, distance: 39.3
click at [95, 187] on div "uc-rdb-01-r" at bounding box center [149, 193] width 111 height 12
copy div "uc-rdb-01-r"
click at [171, 112] on div "Guest VM Name" at bounding box center [143, 115] width 98 height 7
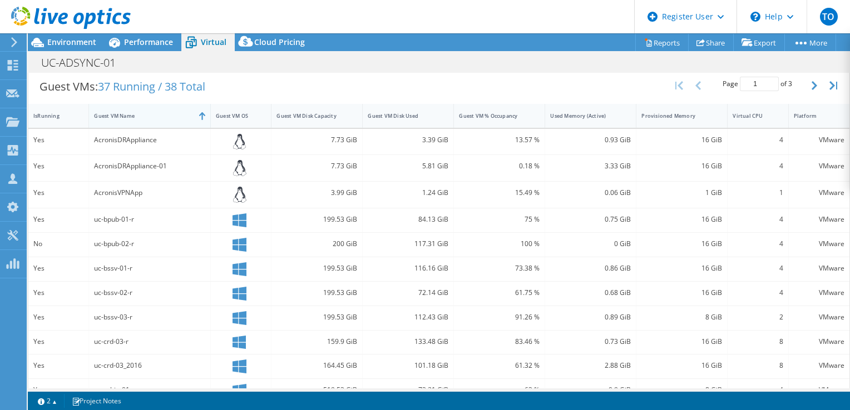
click at [161, 112] on div "Guest VM Name" at bounding box center [143, 115] width 98 height 7
click at [404, 121] on div "Guest VM Disk Used" at bounding box center [401, 115] width 77 height 17
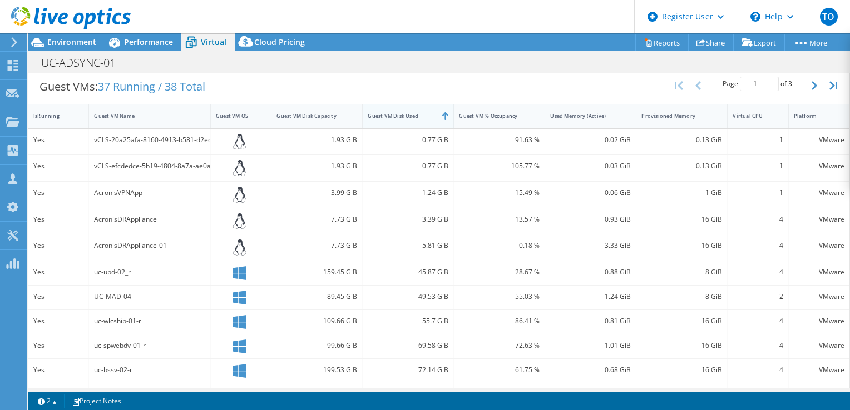
click at [404, 121] on div "Guest VM Disk Used" at bounding box center [401, 115] width 77 height 17
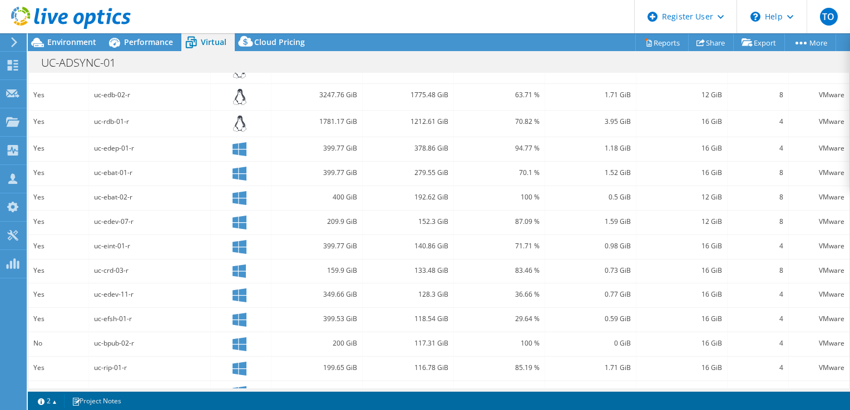
scroll to position [334, 0]
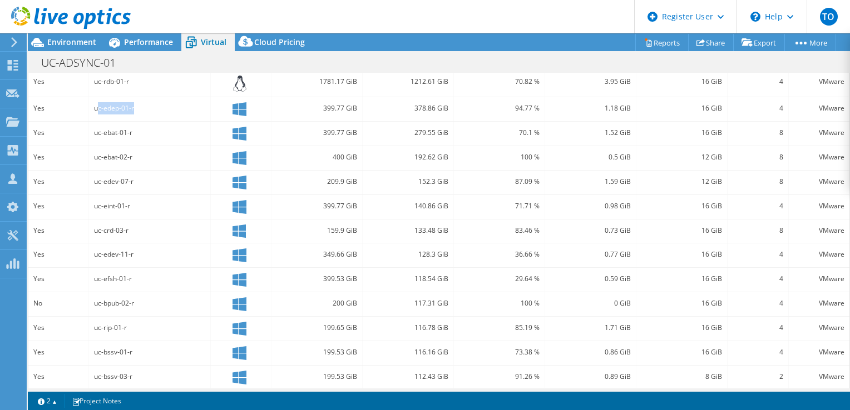
drag, startPoint x: 96, startPoint y: 101, endPoint x: 143, endPoint y: 102, distance: 47.8
click at [143, 102] on div "uc-edep-01-r" at bounding box center [149, 108] width 111 height 12
drag, startPoint x: 143, startPoint y: 102, endPoint x: 141, endPoint y: 121, distance: 19.7
click at [141, 122] on div "uc-ebat-01-r" at bounding box center [150, 134] width 122 height 24
drag, startPoint x: 140, startPoint y: 105, endPoint x: 91, endPoint y: 100, distance: 49.3
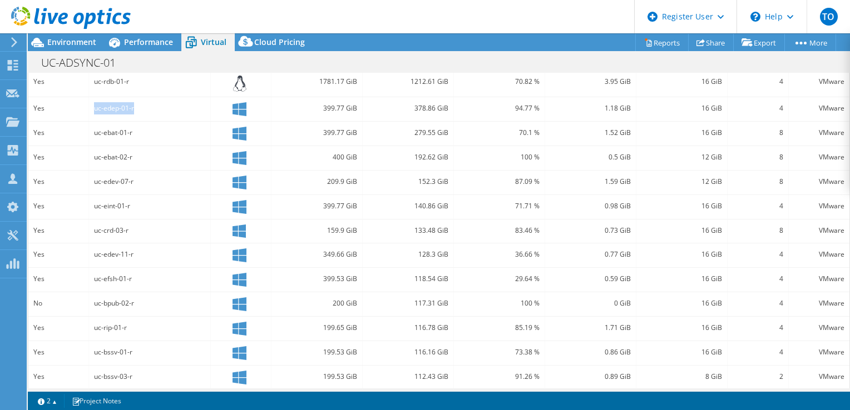
click at [90, 99] on div "uc-edep-01-r" at bounding box center [150, 109] width 122 height 24
copy div "uc-edep-01-r"
click at [151, 122] on div "uc-ebat-01-r" at bounding box center [150, 134] width 122 height 24
drag, startPoint x: 136, startPoint y: 128, endPoint x: 93, endPoint y: 125, distance: 43.0
click at [93, 125] on div "uc-ebat-01-r" at bounding box center [150, 134] width 122 height 24
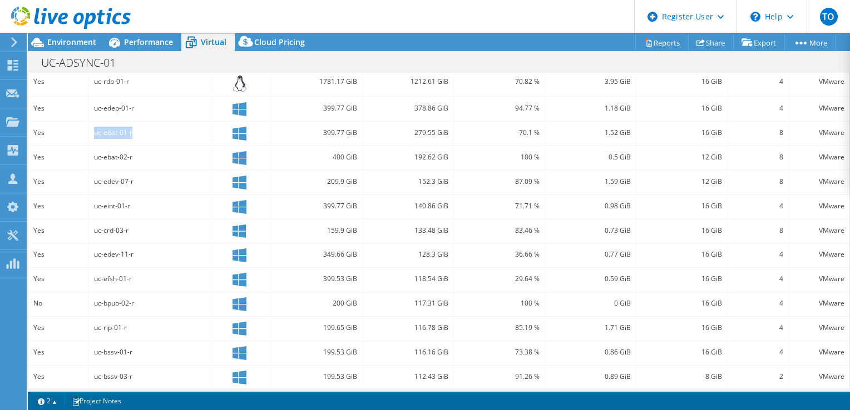
copy div "uc-ebat-01-r"
click at [150, 141] on div "uc-ebat-01-r" at bounding box center [150, 134] width 122 height 24
click at [127, 204] on div "uc-eint-01-r" at bounding box center [149, 206] width 111 height 12
drag, startPoint x: 132, startPoint y: 204, endPoint x: 95, endPoint y: 204, distance: 37.3
click at [95, 204] on div "uc-eint-01-r" at bounding box center [149, 206] width 111 height 12
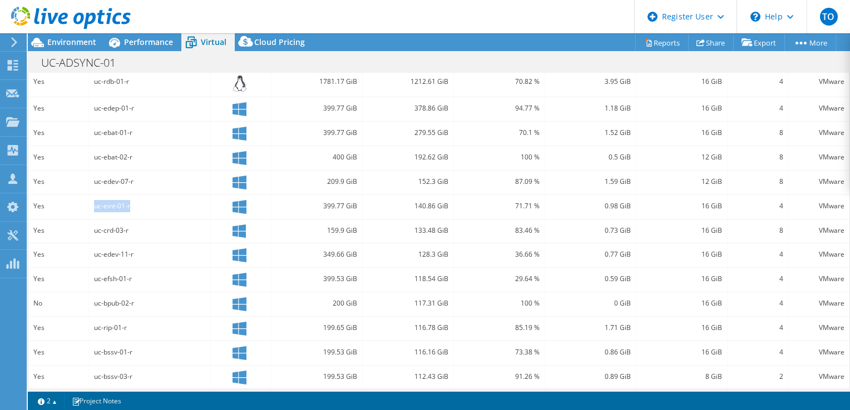
copy div "uc-eint-01-r"
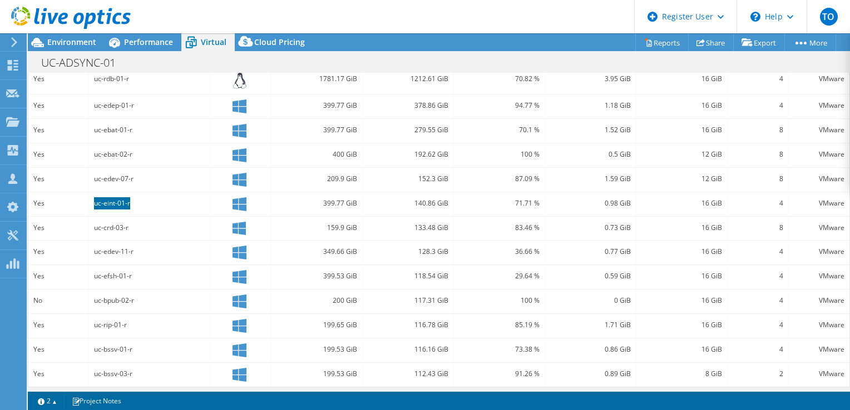
scroll to position [337, 0]
click at [116, 231] on div "uc-crd-03-r" at bounding box center [150, 228] width 122 height 24
drag, startPoint x: 112, startPoint y: 271, endPoint x: 90, endPoint y: 271, distance: 22.2
click at [90, 271] on div "uc-efsh-01-r" at bounding box center [150, 277] width 122 height 24
copy div "uc-efsh-01-r"
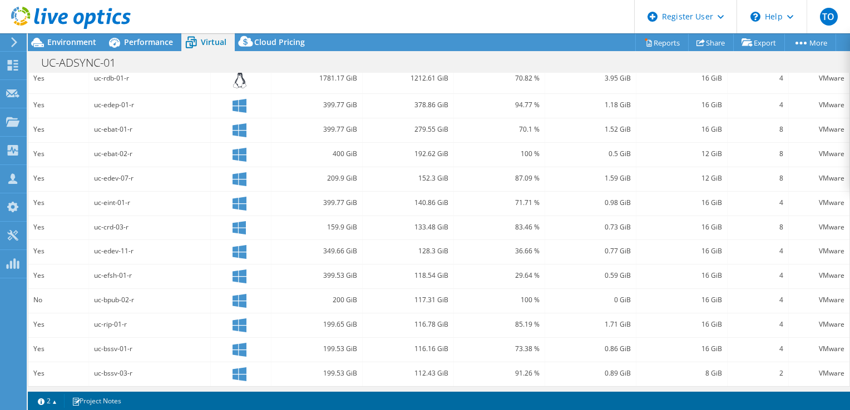
click at [400, 290] on div "117.31 GiB" at bounding box center [408, 301] width 91 height 24
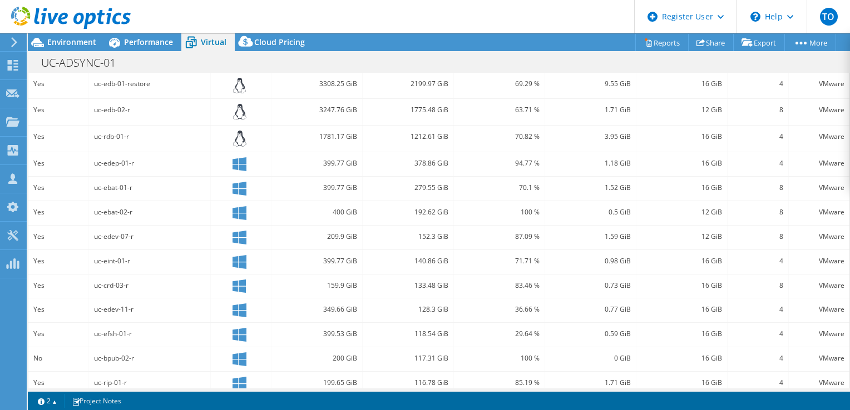
scroll to position [226, 0]
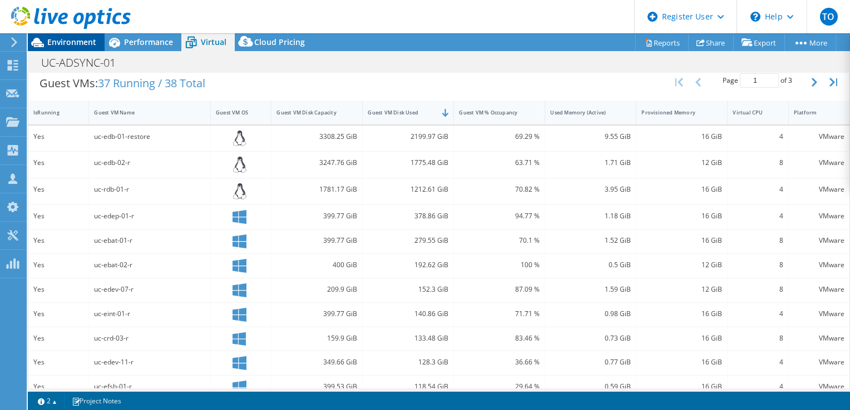
click at [76, 48] on div "Environment" at bounding box center [66, 42] width 77 height 18
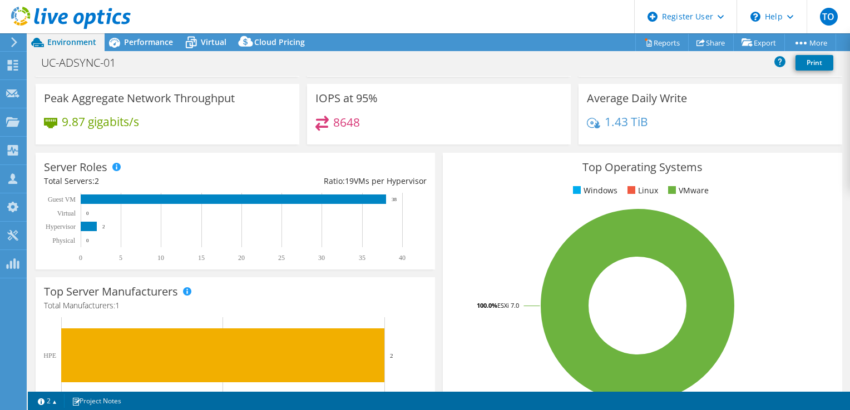
scroll to position [0, 0]
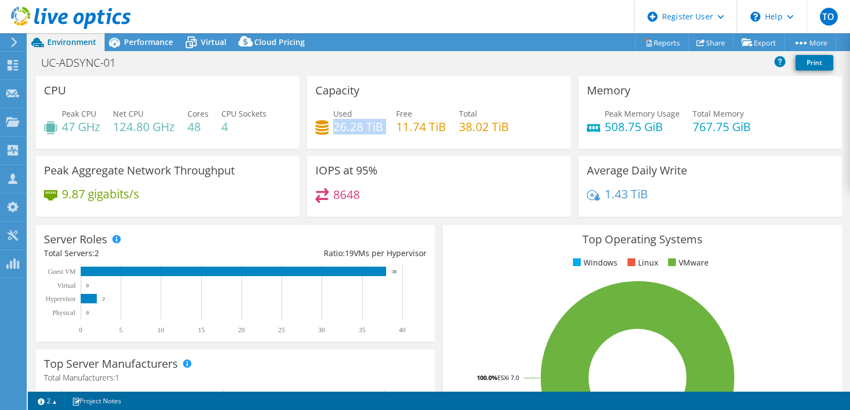
drag, startPoint x: 330, startPoint y: 128, endPoint x: 375, endPoint y: 135, distance: 46.2
click at [375, 135] on div "Used 26.28 TiB Free 11.74 TiB Total 38.02 TiB" at bounding box center [438, 126] width 247 height 36
click at [429, 194] on div "8648" at bounding box center [438, 200] width 247 height 24
click at [216, 47] on span "Virtual" at bounding box center [214, 42] width 26 height 11
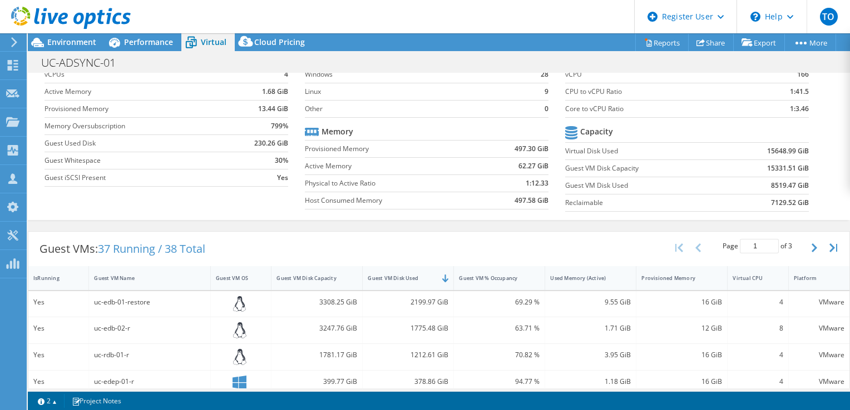
scroll to position [59, 0]
click at [806, 248] on button "button" at bounding box center [815, 249] width 19 height 21
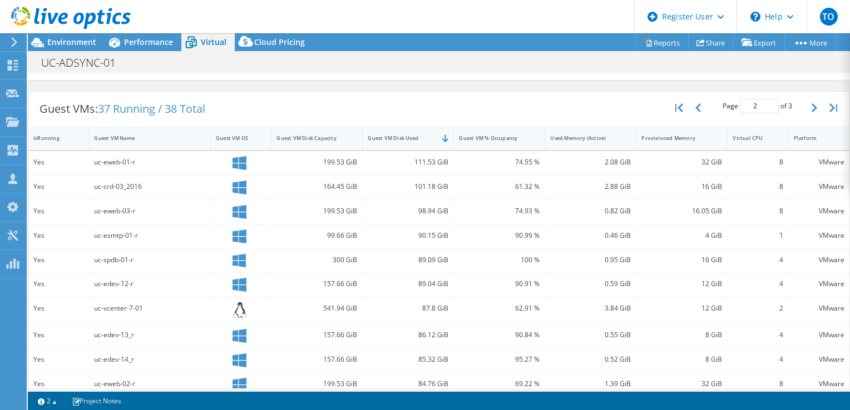
scroll to position [54, 0]
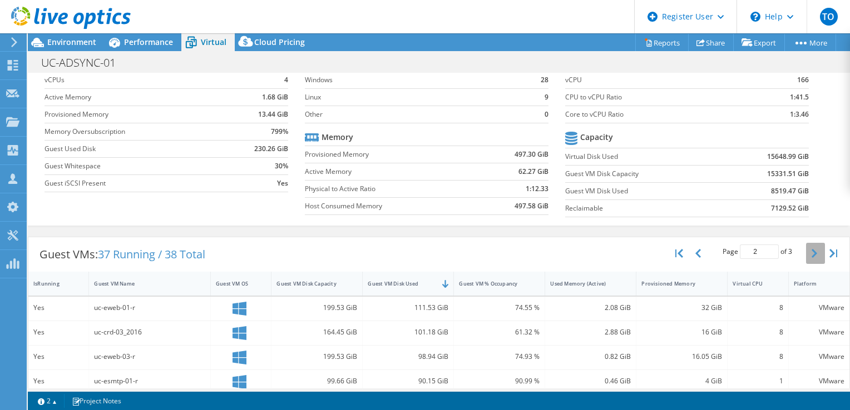
click at [806, 256] on button "button" at bounding box center [815, 253] width 19 height 21
type input "3"
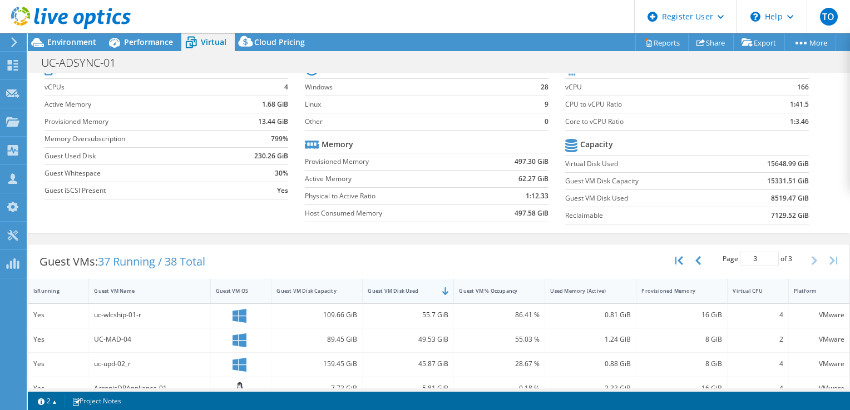
scroll to position [0, 0]
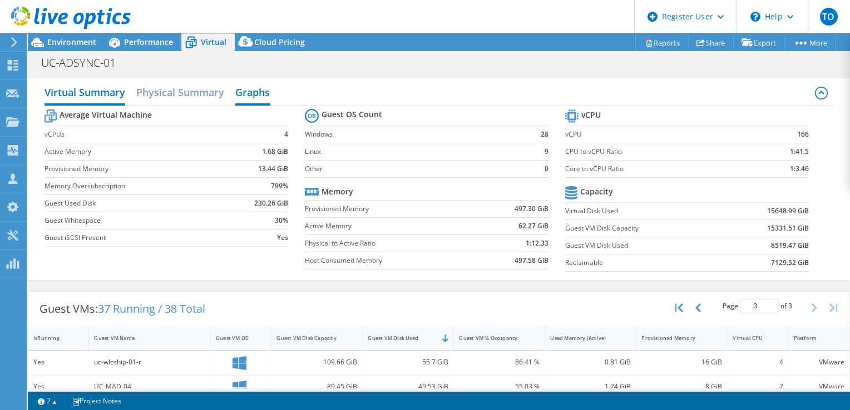
click at [260, 87] on h2 "Graphs" at bounding box center [252, 93] width 34 height 24
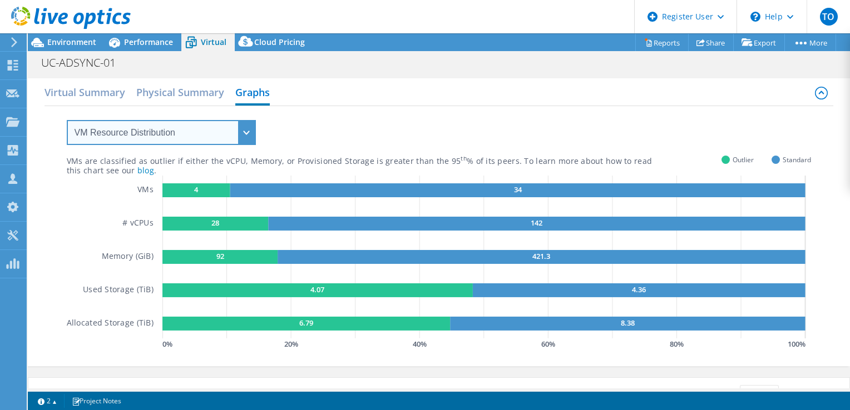
click at [247, 126] on select "VM Resource Distribution Provisioning Contrast Over Provisioning" at bounding box center [161, 132] width 189 height 25
select select "Over Provisioning"
click at [67, 120] on select "VM Resource Distribution Provisioning Contrast Over Provisioning" at bounding box center [161, 132] width 189 height 25
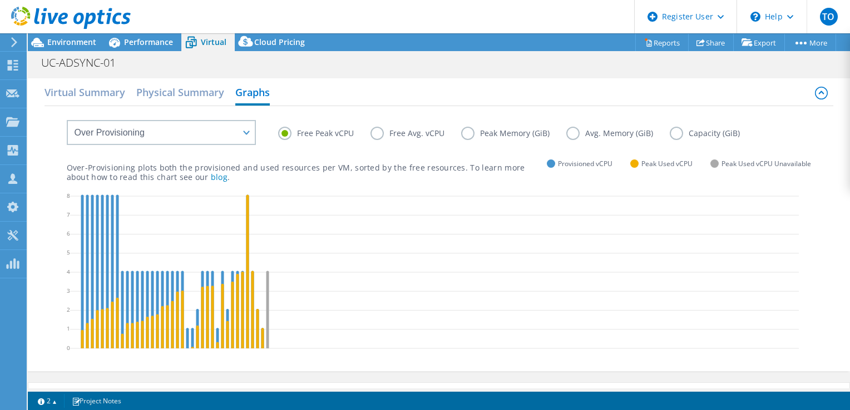
click at [420, 132] on label "Free Avg. vCPU" at bounding box center [415, 133] width 91 height 13
click at [0, 0] on input "Free Avg. vCPU" at bounding box center [0, 0] width 0 height 0
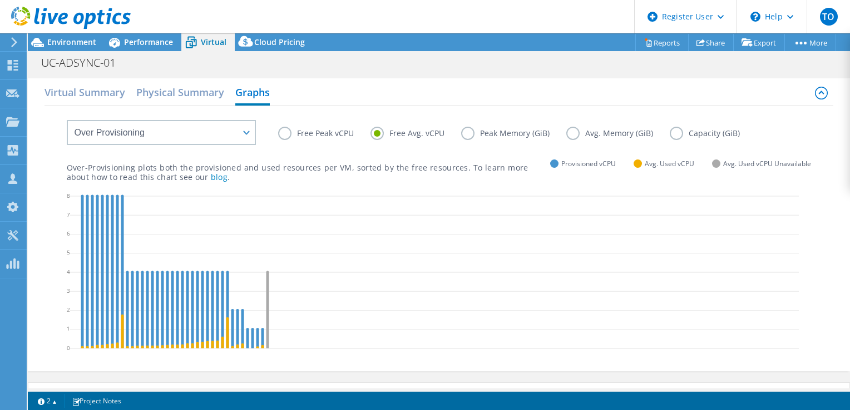
click at [315, 140] on div "Free Peak vCPU Free Avg. vCPU Peak Memory (GiB) Avg. Memory (GiB) Capacity (GiB)" at bounding box center [544, 135] width 533 height 17
click at [315, 135] on label "Free Peak vCPU" at bounding box center [324, 133] width 92 height 13
click at [0, 0] on input "Free Peak vCPU" at bounding box center [0, 0] width 0 height 0
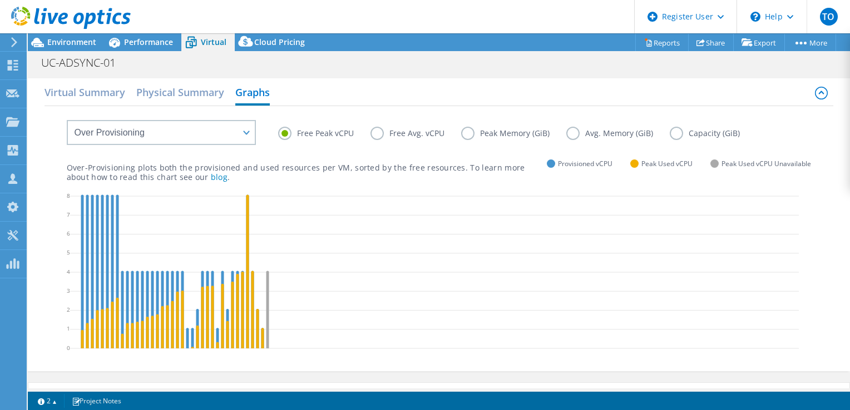
click at [672, 137] on label "Capacity (GiB)" at bounding box center [713, 133] width 87 height 13
click at [0, 0] on input "Capacity (GiB)" at bounding box center [0, 0] width 0 height 0
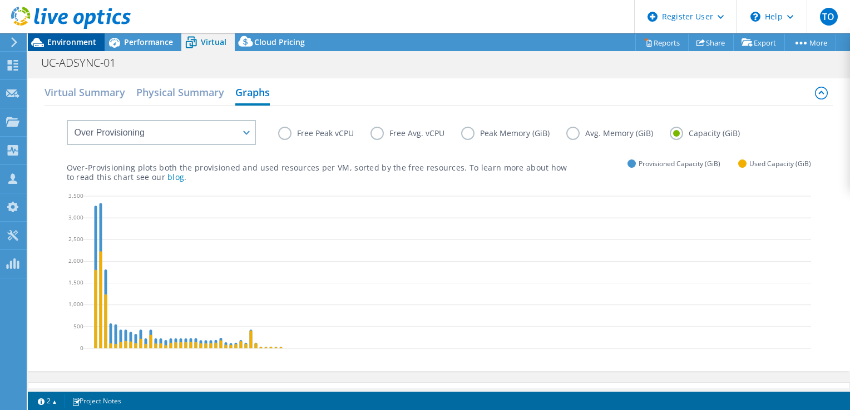
click at [88, 37] on span "Environment" at bounding box center [71, 42] width 49 height 11
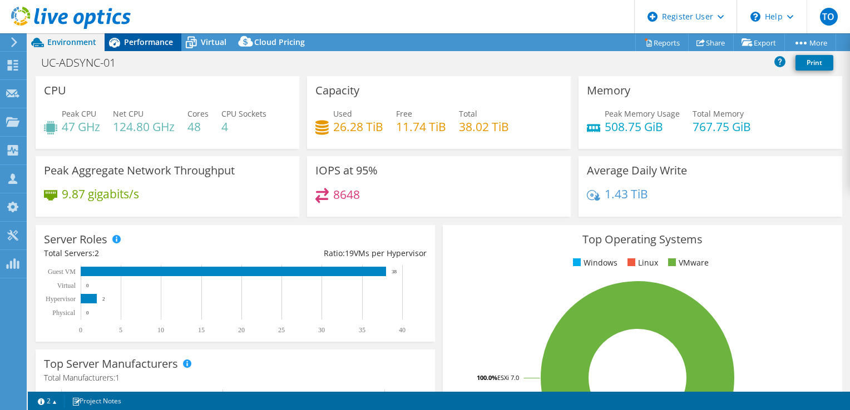
click at [117, 43] on icon at bounding box center [114, 43] width 11 height 10
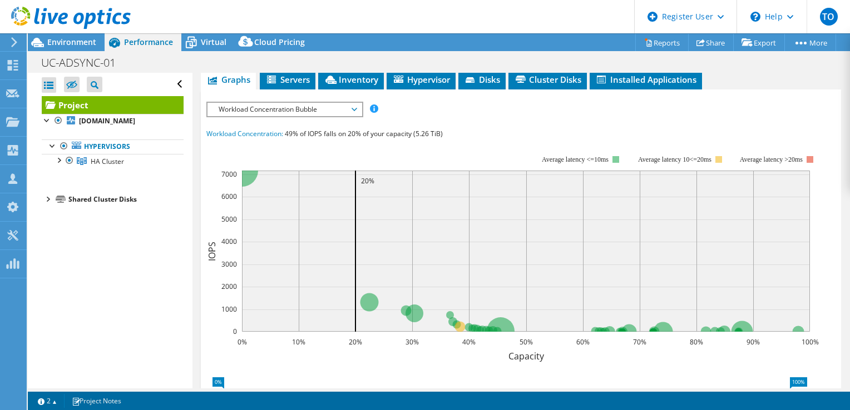
click at [82, 37] on div at bounding box center [65, 18] width 131 height 37
click at [81, 37] on span "Environment" at bounding box center [71, 42] width 49 height 11
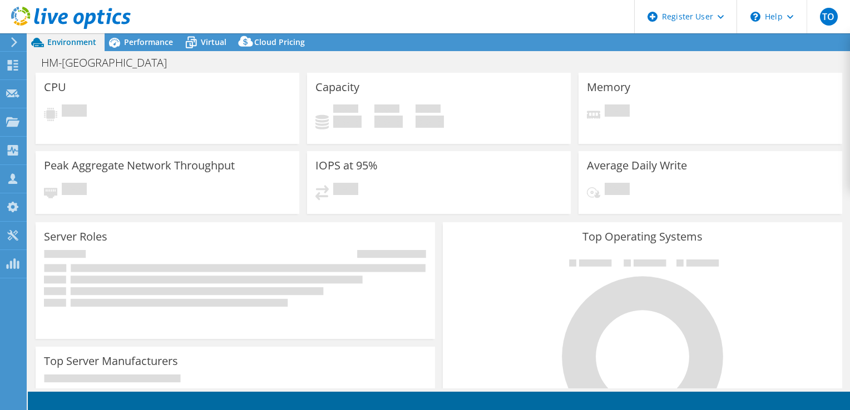
select select "USD"
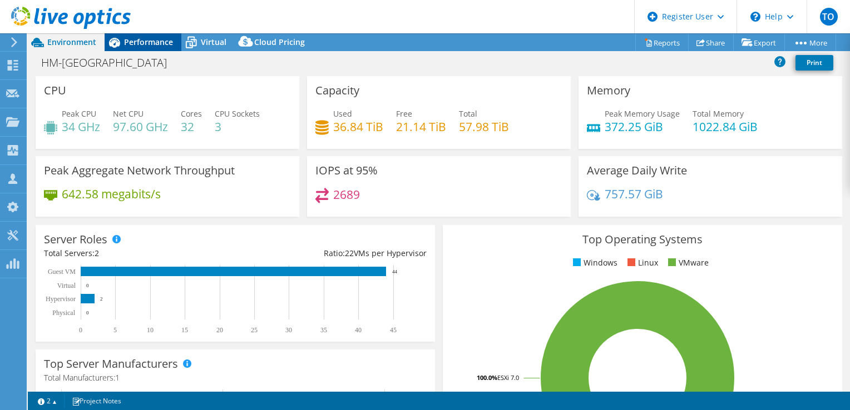
click at [167, 41] on span "Performance" at bounding box center [148, 42] width 49 height 11
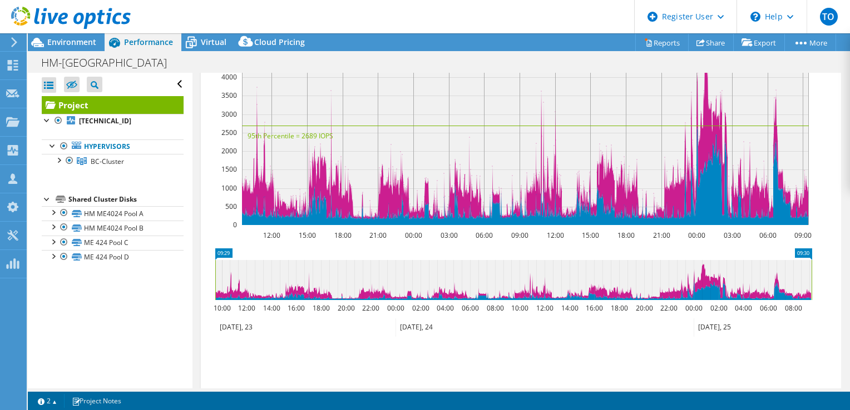
scroll to position [222, 0]
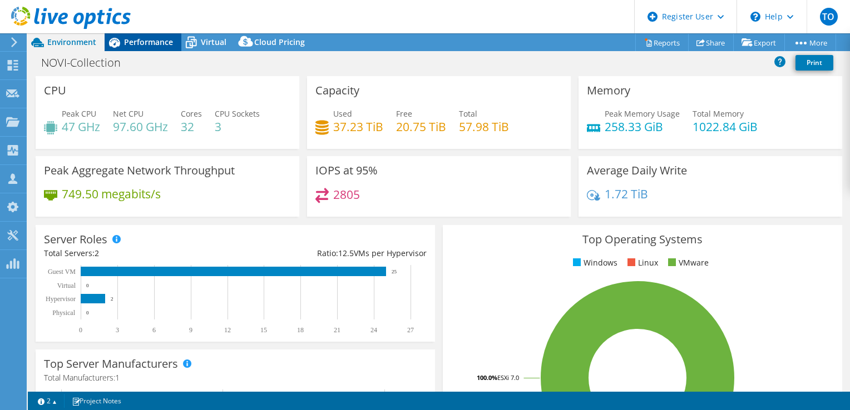
click at [149, 37] on span "Performance" at bounding box center [148, 42] width 49 height 11
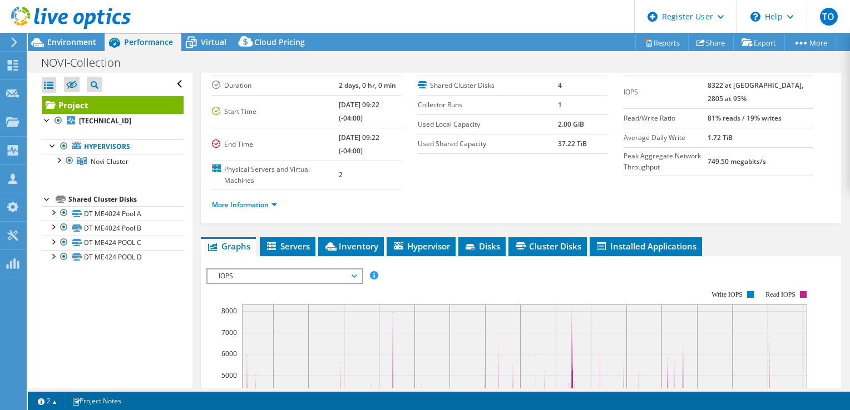
scroll to position [111, 0]
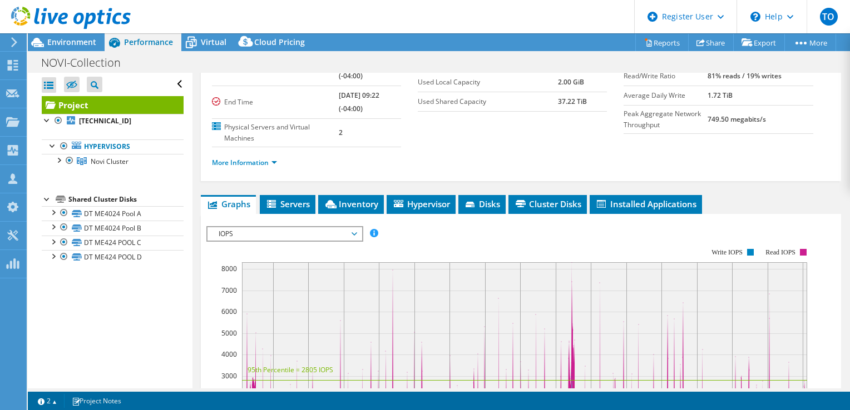
click at [245, 237] on span "IOPS" at bounding box center [284, 233] width 143 height 13
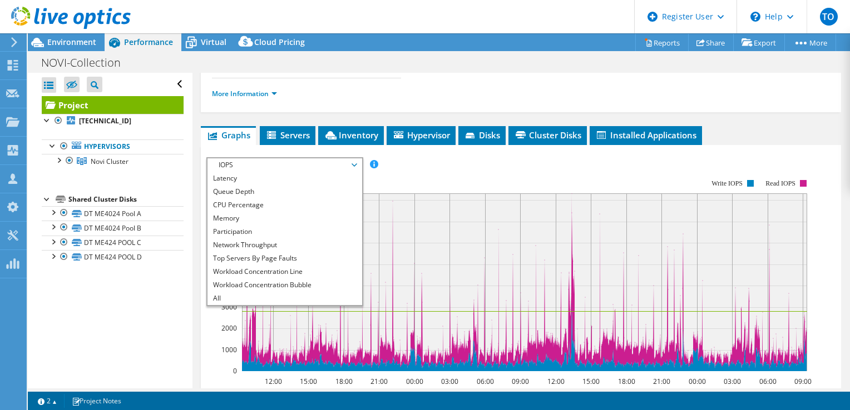
scroll to position [278, 0]
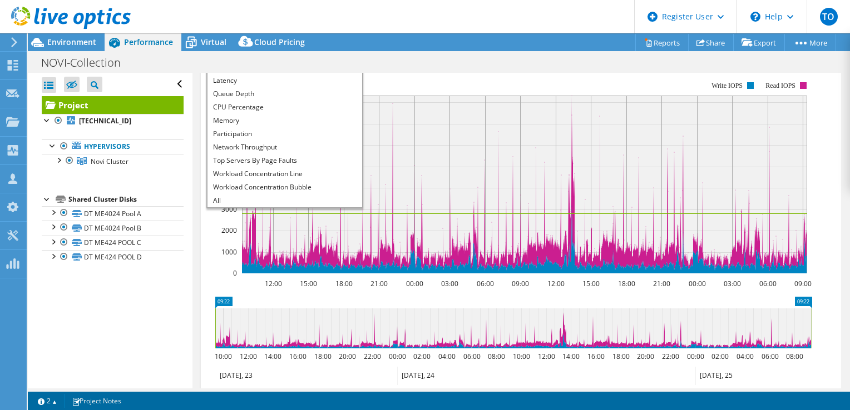
click at [487, 306] on icon "09:22 09:22 10:00 12:00 14:00 16:00 18:00 20:00 22:00 00:00 02:00 04:00 06:00 0…" at bounding box center [513, 341] width 614 height 89
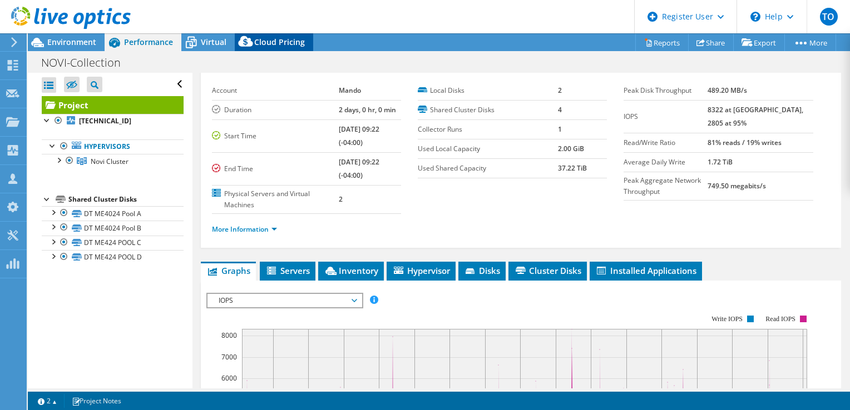
scroll to position [0, 0]
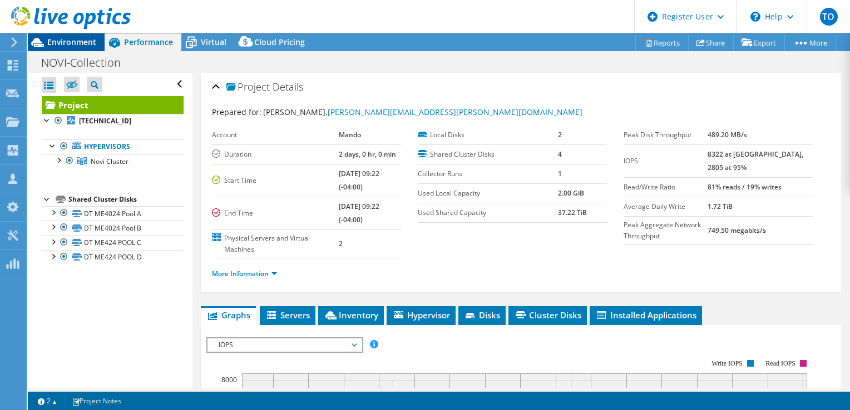
click at [89, 43] on span "Environment" at bounding box center [71, 42] width 49 height 11
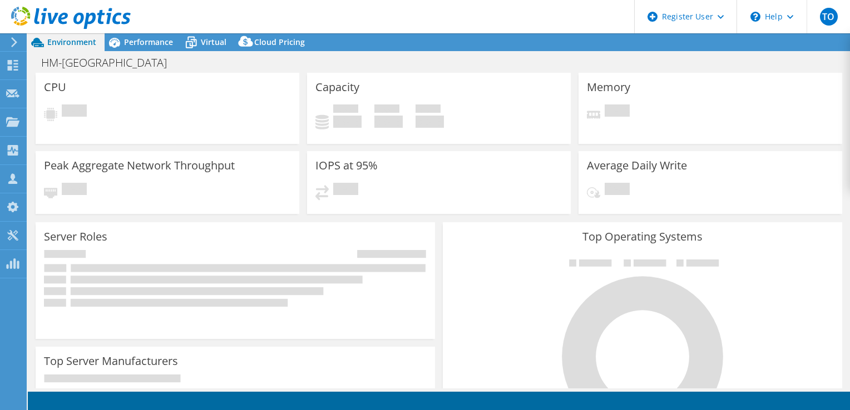
select select "USD"
